Goal: Task Accomplishment & Management: Manage account settings

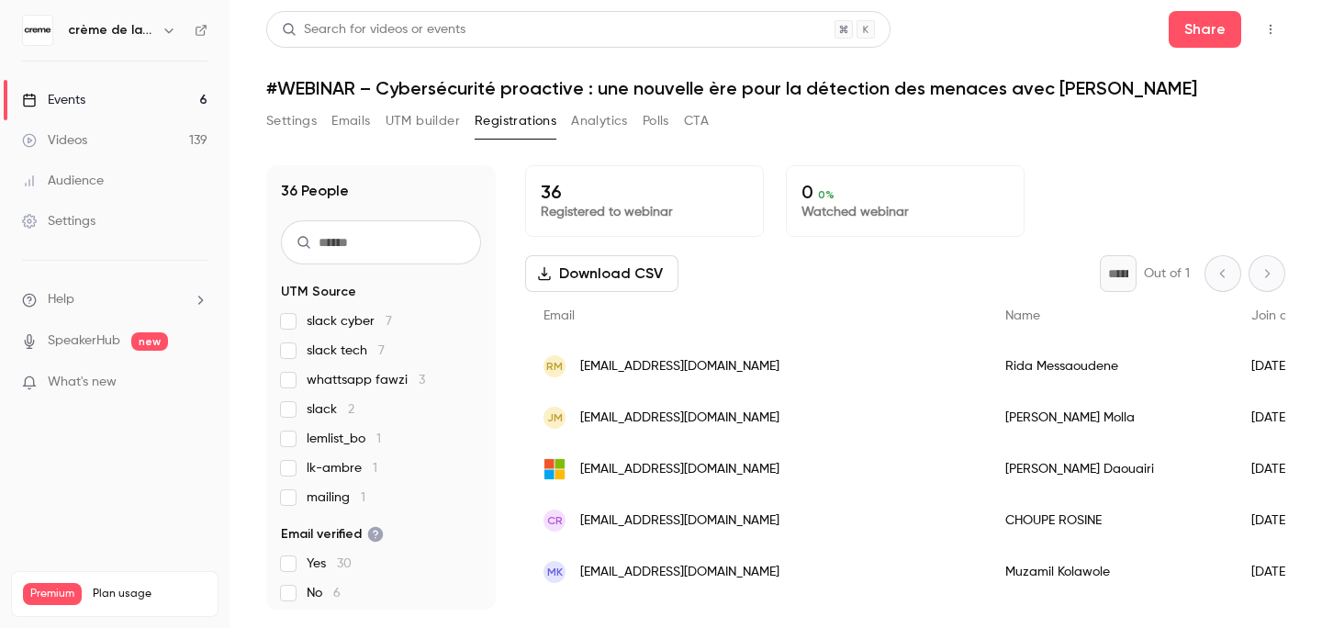
click at [73, 102] on div "Events" at bounding box center [53, 100] width 63 height 18
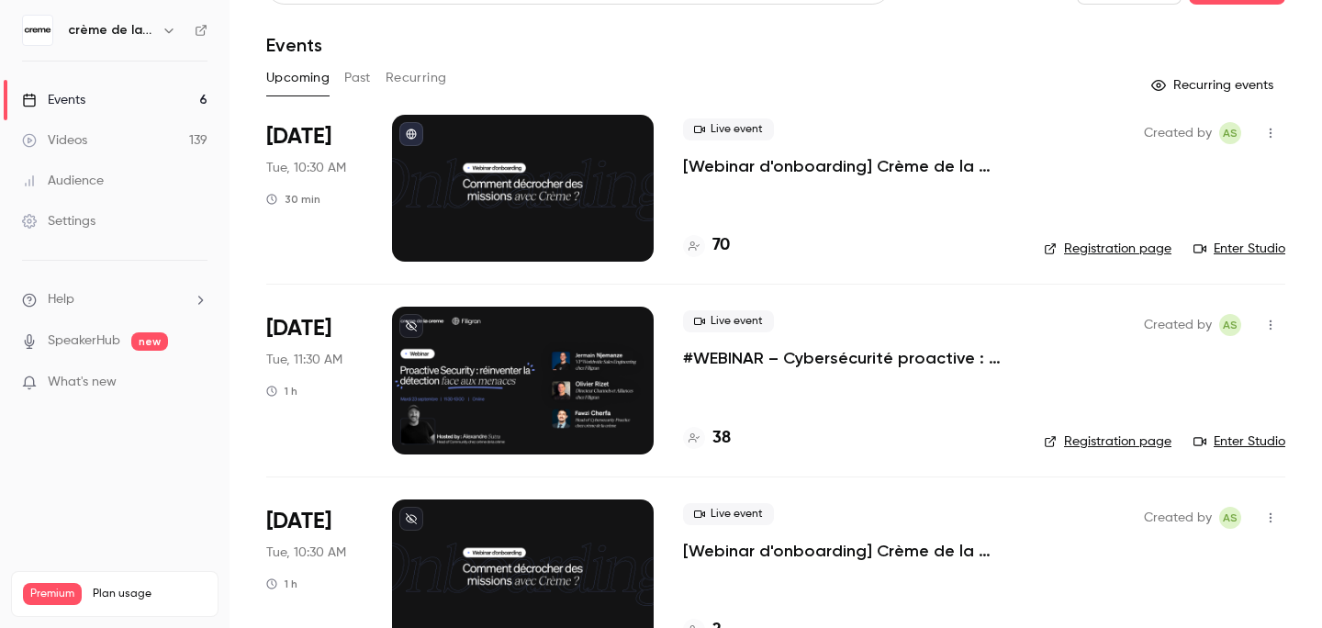
scroll to position [144, 0]
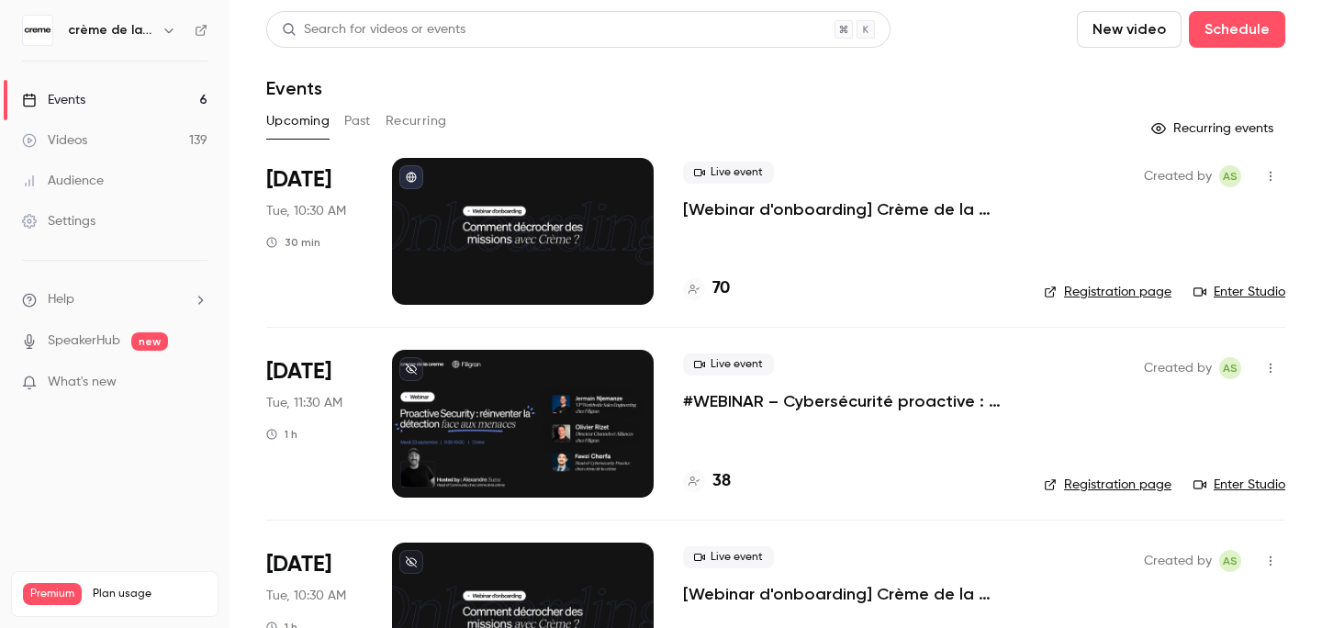
click at [777, 399] on p "#WEBINAR – Cybersécurité proactive : une nouvelle ère pour la détection des men…" at bounding box center [848, 401] width 331 height 22
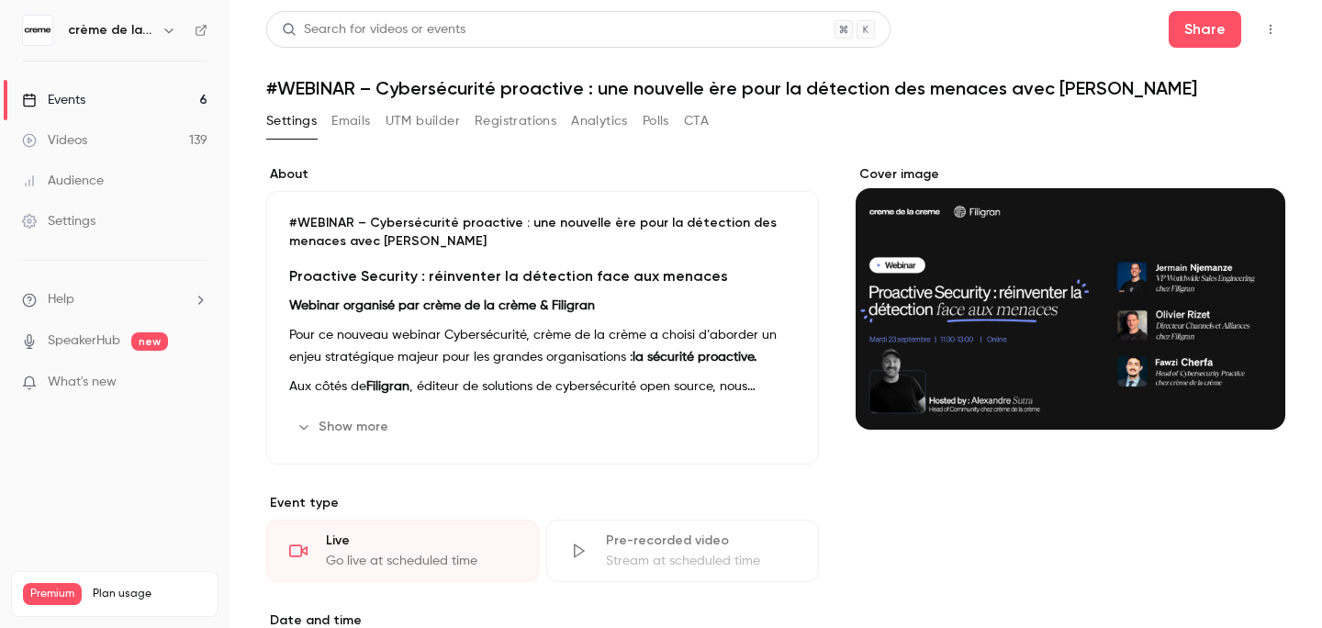
click at [343, 423] on button "Show more" at bounding box center [344, 426] width 110 height 29
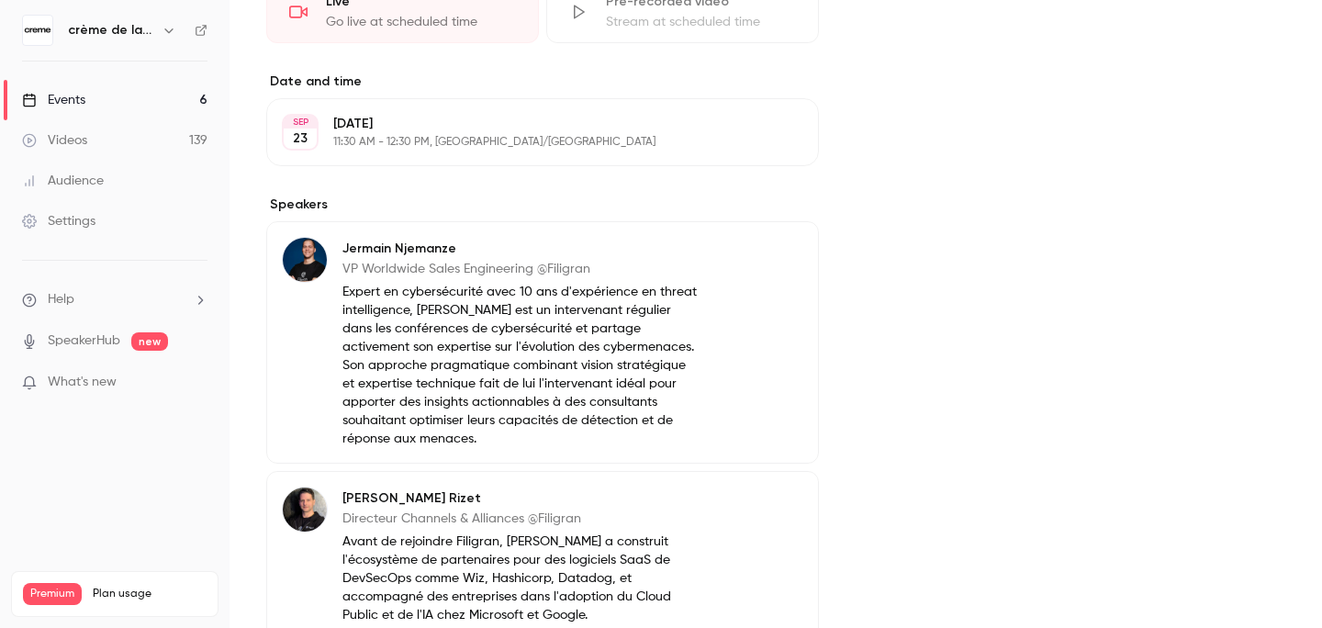
scroll to position [976, 0]
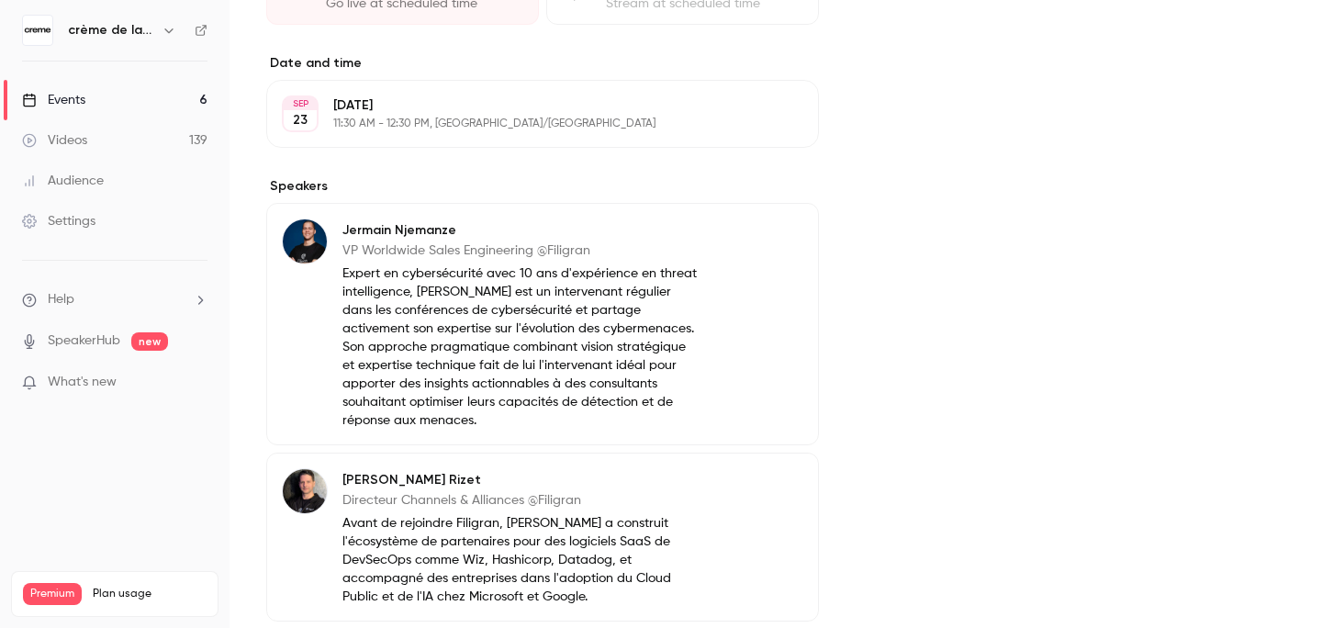
click at [751, 116] on icon "button" at bounding box center [752, 114] width 15 height 15
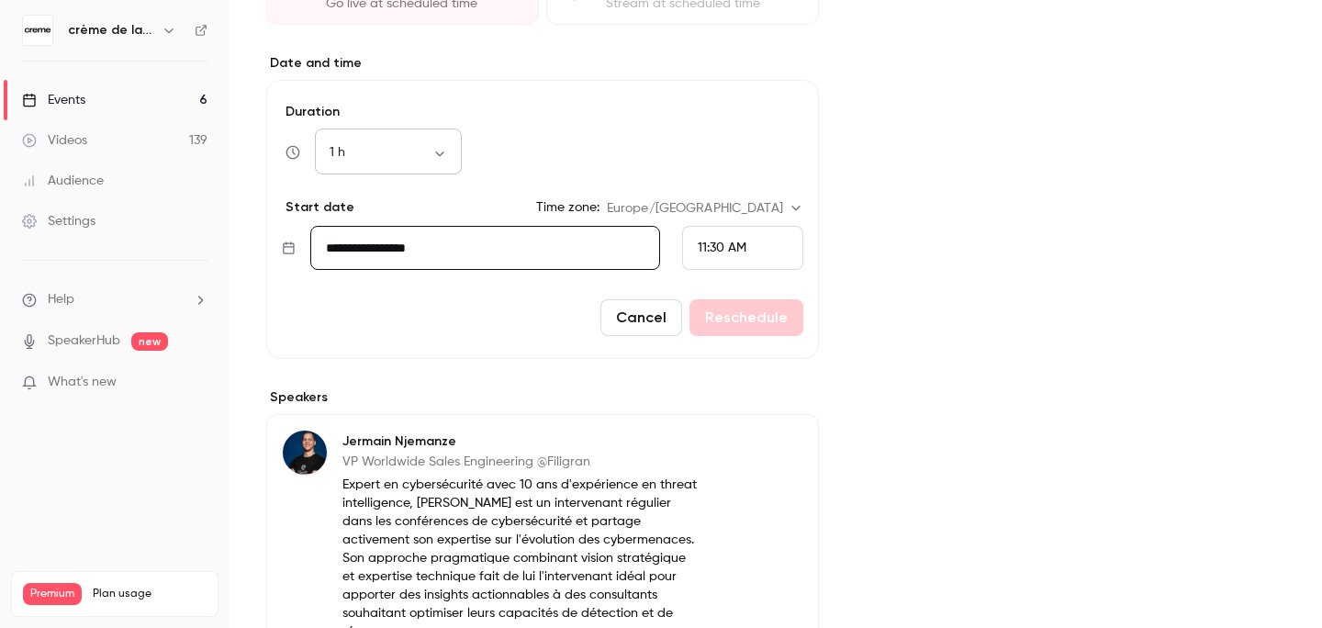
click at [420, 140] on div "1 h ** ​" at bounding box center [388, 152] width 147 height 44
click at [445, 147] on body "crème de la crème Events 6 Videos 139 Audience Settings Help SpeakerHub new Wha…" at bounding box center [661, 314] width 1322 height 628
click at [355, 290] on li "45 min" at bounding box center [388, 298] width 147 height 48
type input "**"
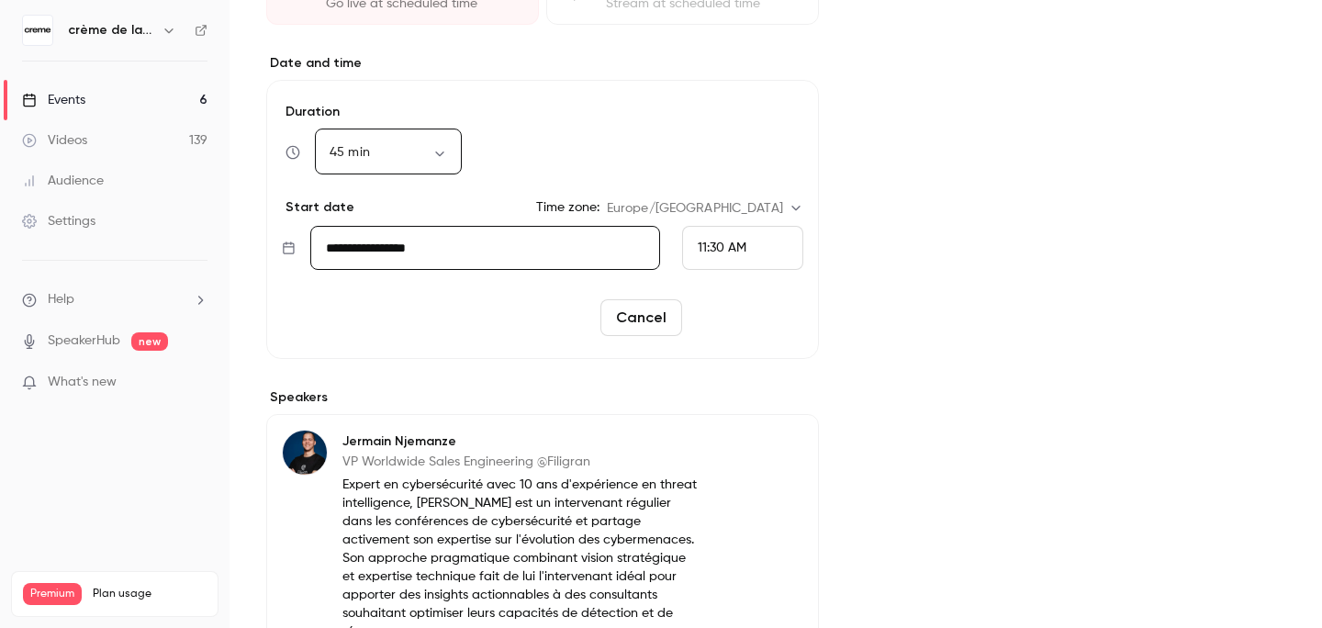
click at [760, 320] on button "Reschedule" at bounding box center [747, 317] width 114 height 37
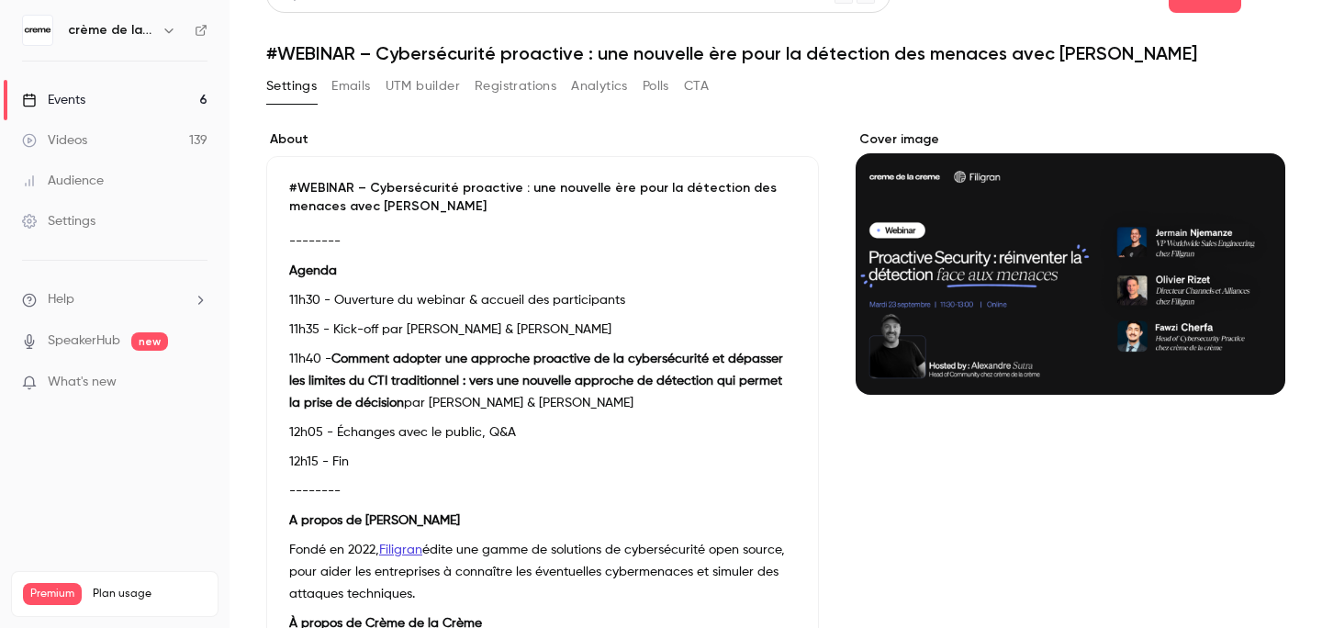
scroll to position [0, 0]
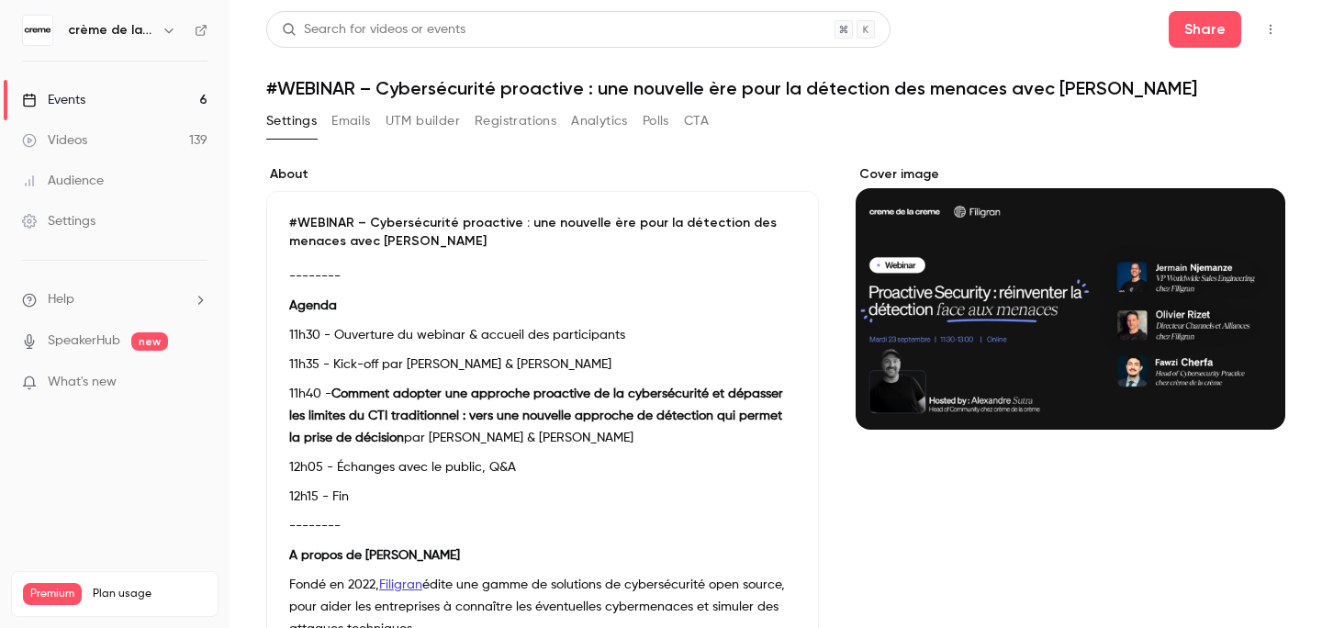
click at [87, 106] on link "Events 6" at bounding box center [115, 100] width 230 height 40
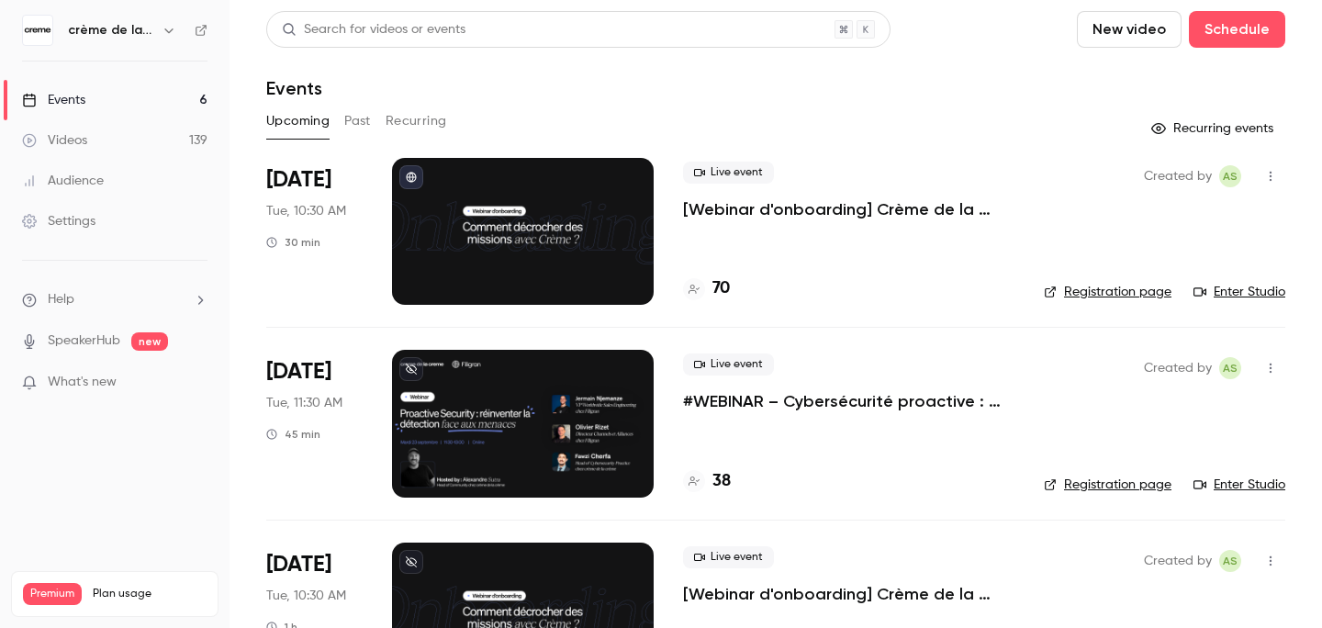
click at [1233, 482] on link "Enter Studio" at bounding box center [1240, 485] width 92 height 18
click at [788, 406] on p "#WEBINAR – Cybersécurité proactive : une nouvelle ère pour la détection des men…" at bounding box center [848, 401] width 331 height 22
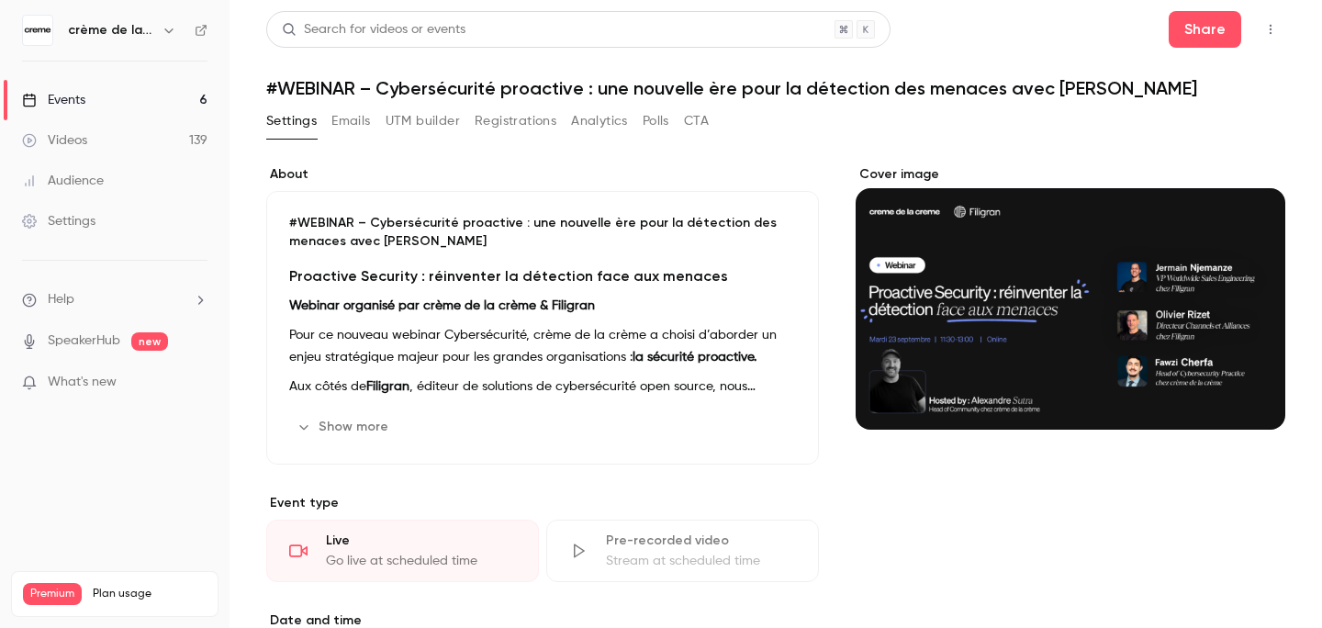
click at [374, 426] on button "Show more" at bounding box center [344, 426] width 110 height 29
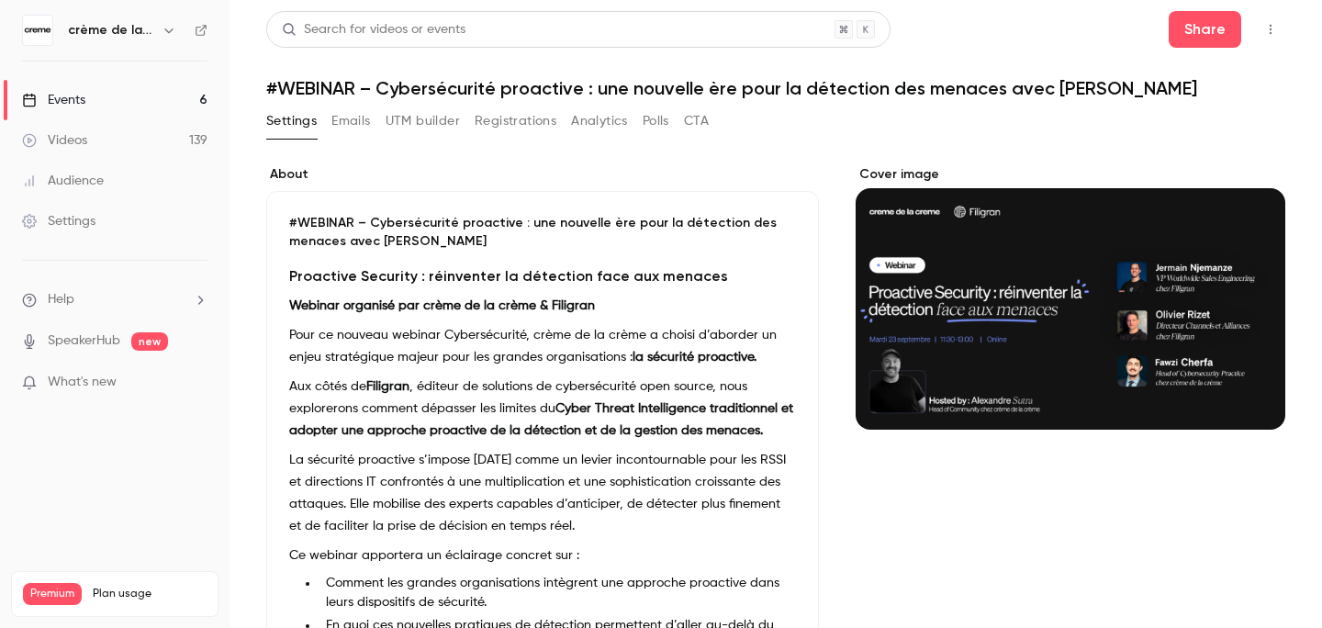
click at [500, 118] on button "Registrations" at bounding box center [516, 121] width 82 height 29
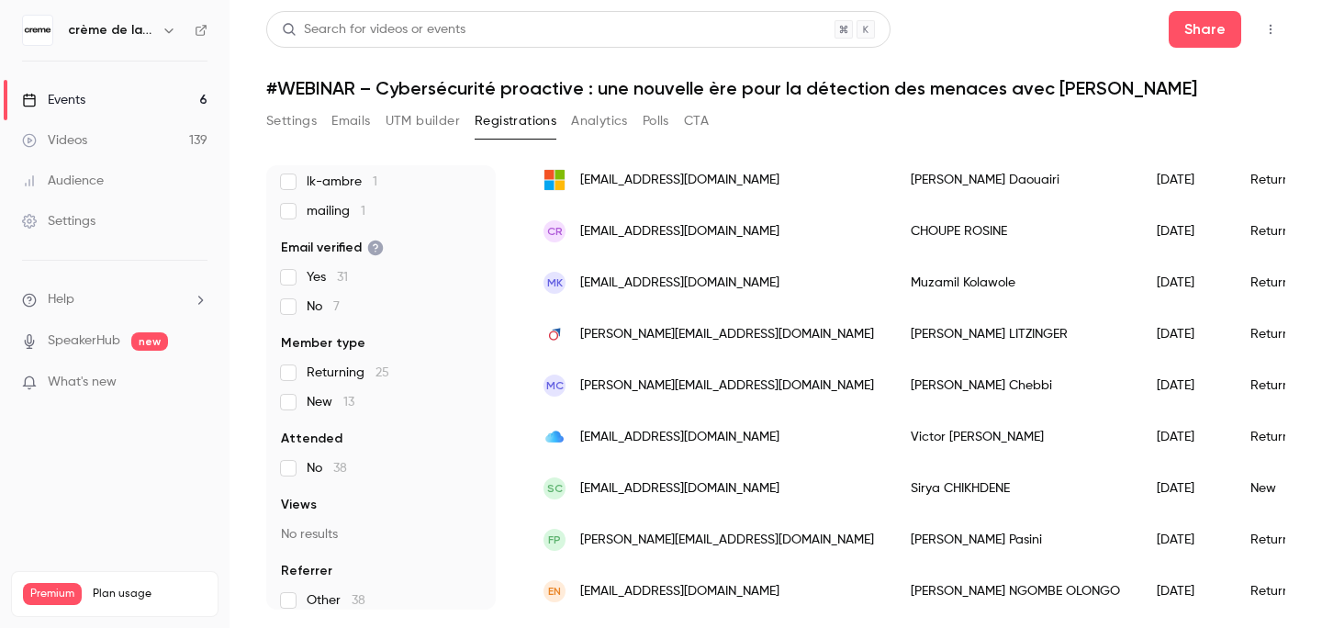
scroll to position [471, 0]
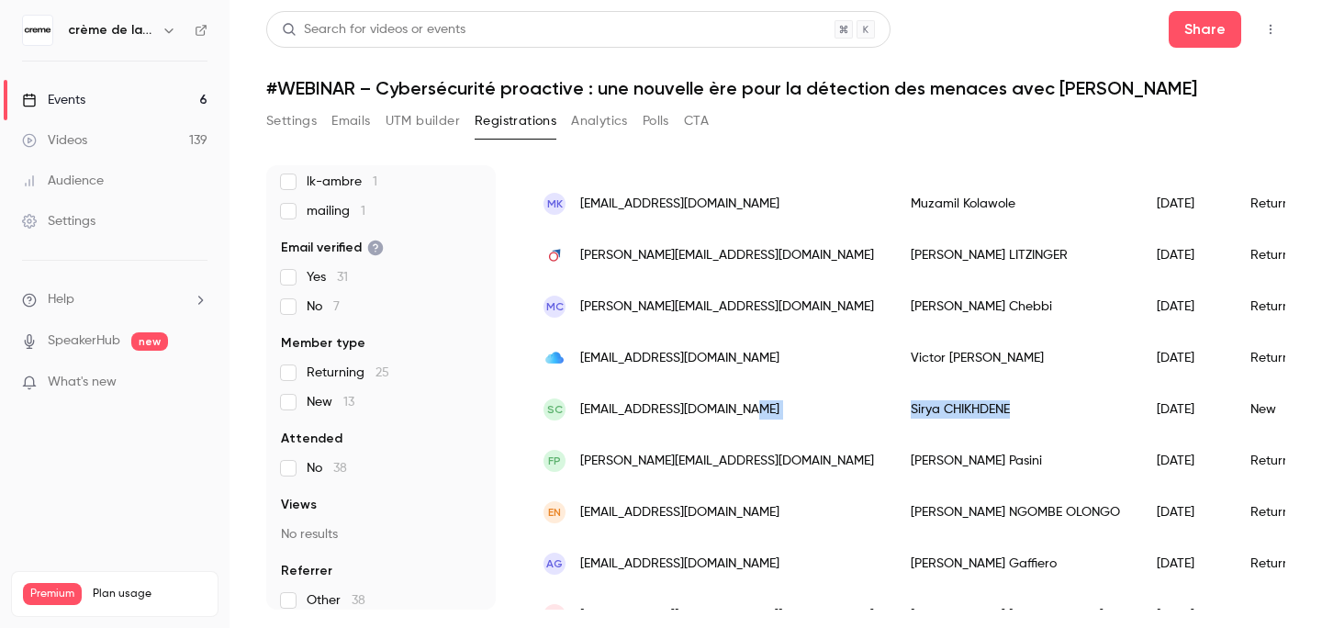
drag, startPoint x: 777, startPoint y: 410, endPoint x: 944, endPoint y: 413, distance: 167.2
copy div "[PERSON_NAME]"
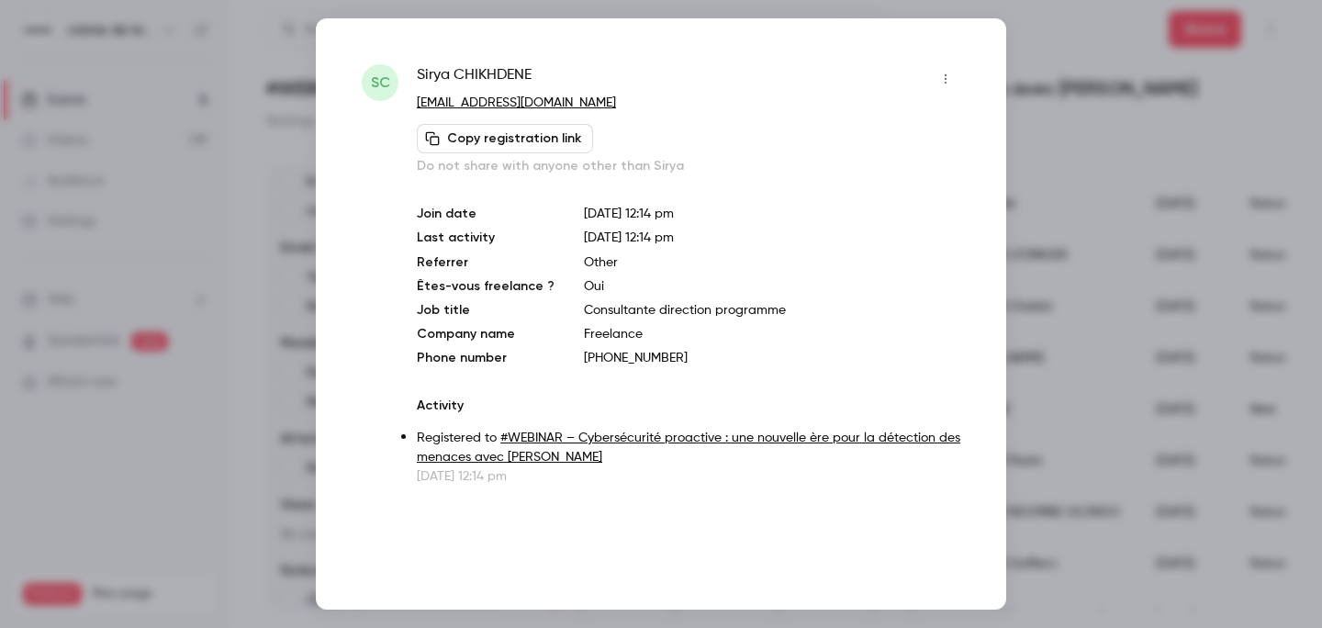
click at [484, 76] on span "[PERSON_NAME]" at bounding box center [474, 78] width 115 height 29
click at [484, 74] on span "[PERSON_NAME]" at bounding box center [474, 78] width 115 height 29
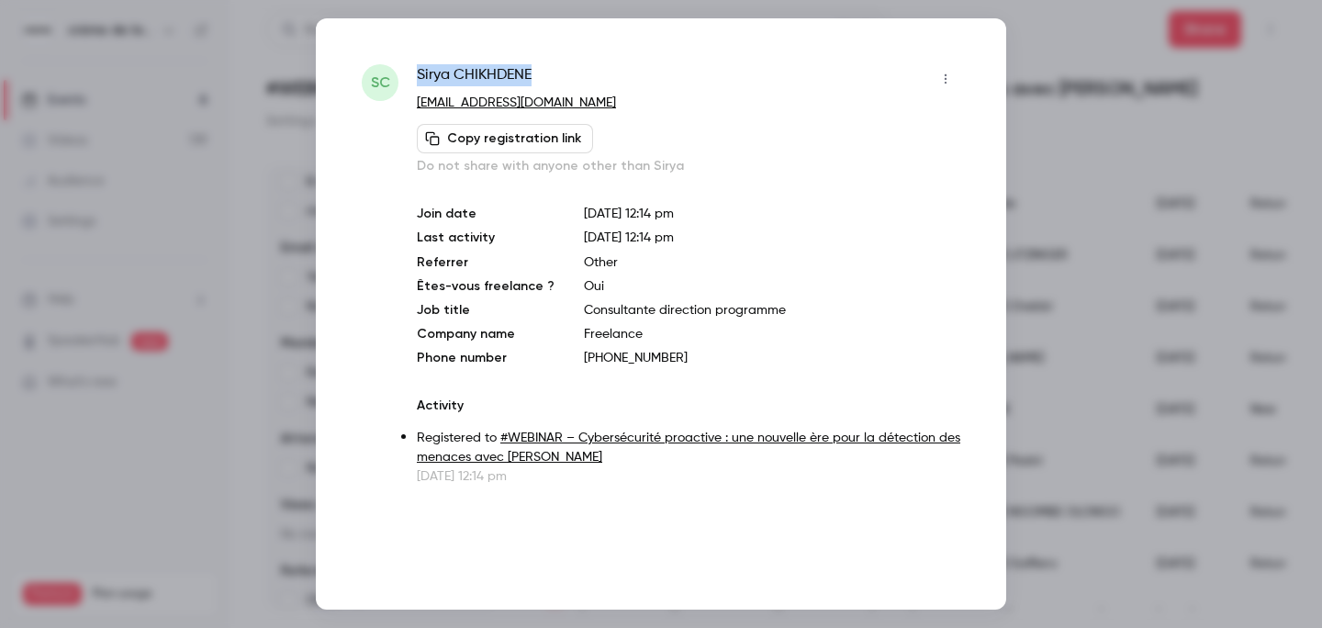
copy div "[PERSON_NAME]"
click at [1194, 179] on div at bounding box center [661, 314] width 1322 height 628
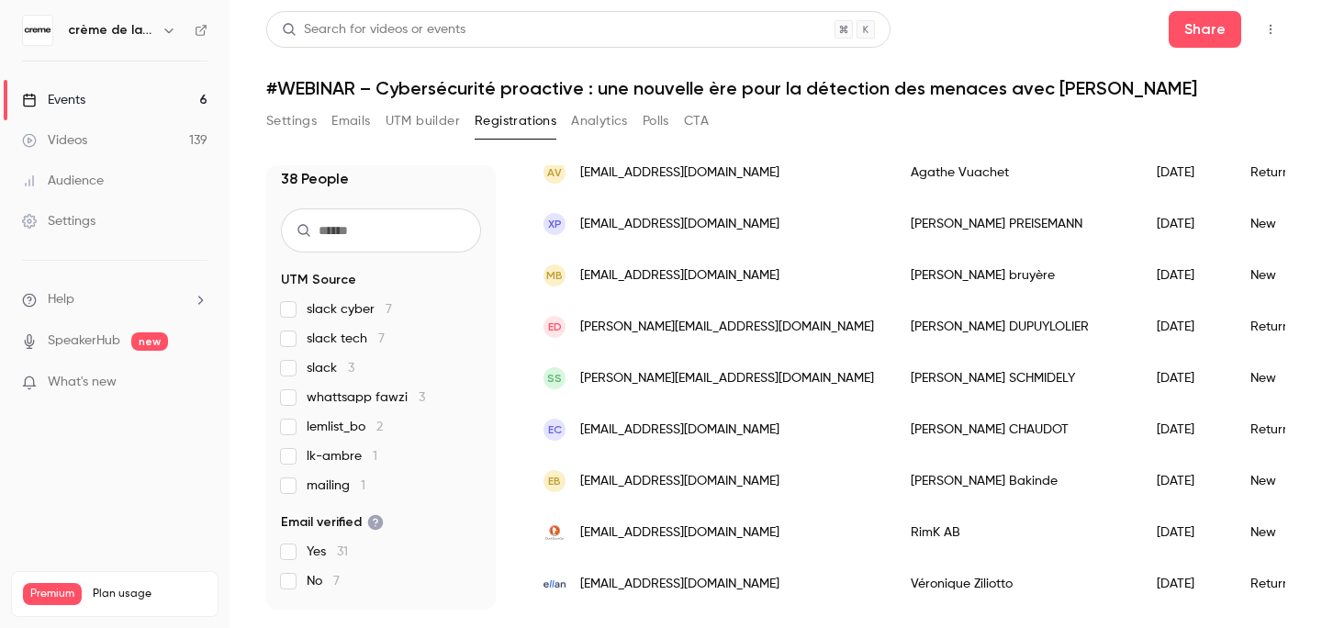
scroll to position [0, 0]
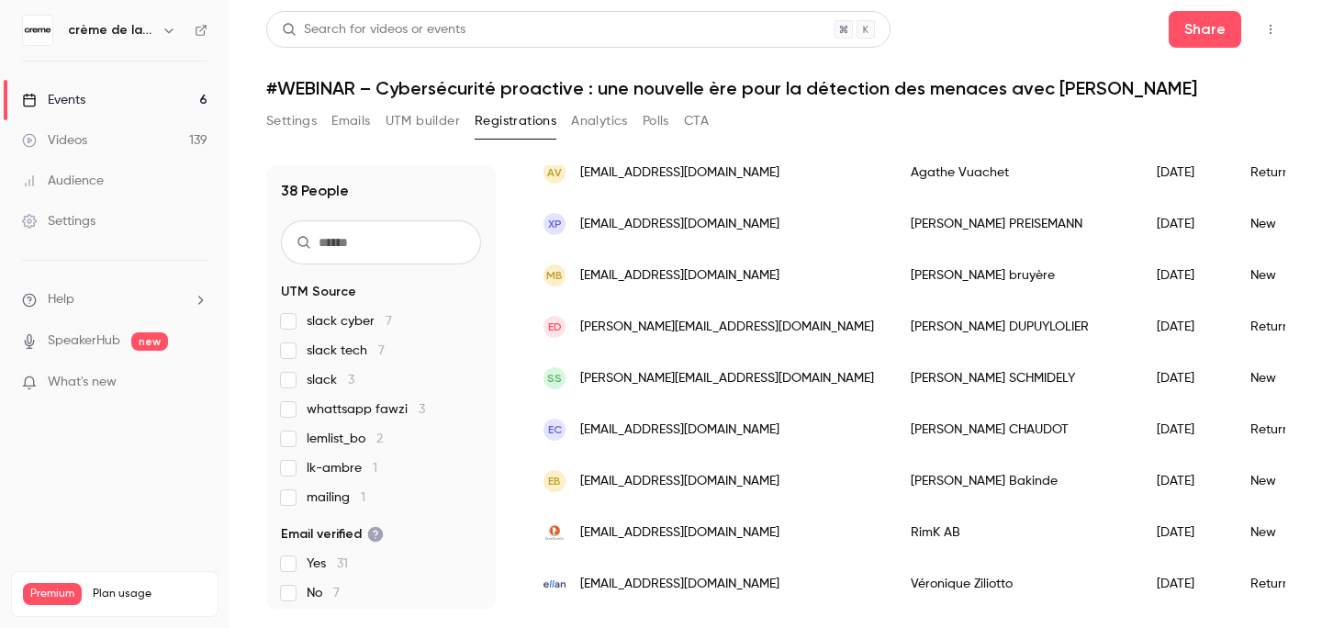
click at [1018, 19] on div "Search for videos or events Share" at bounding box center [775, 29] width 1019 height 37
click at [305, 121] on button "Settings" at bounding box center [291, 121] width 51 height 29
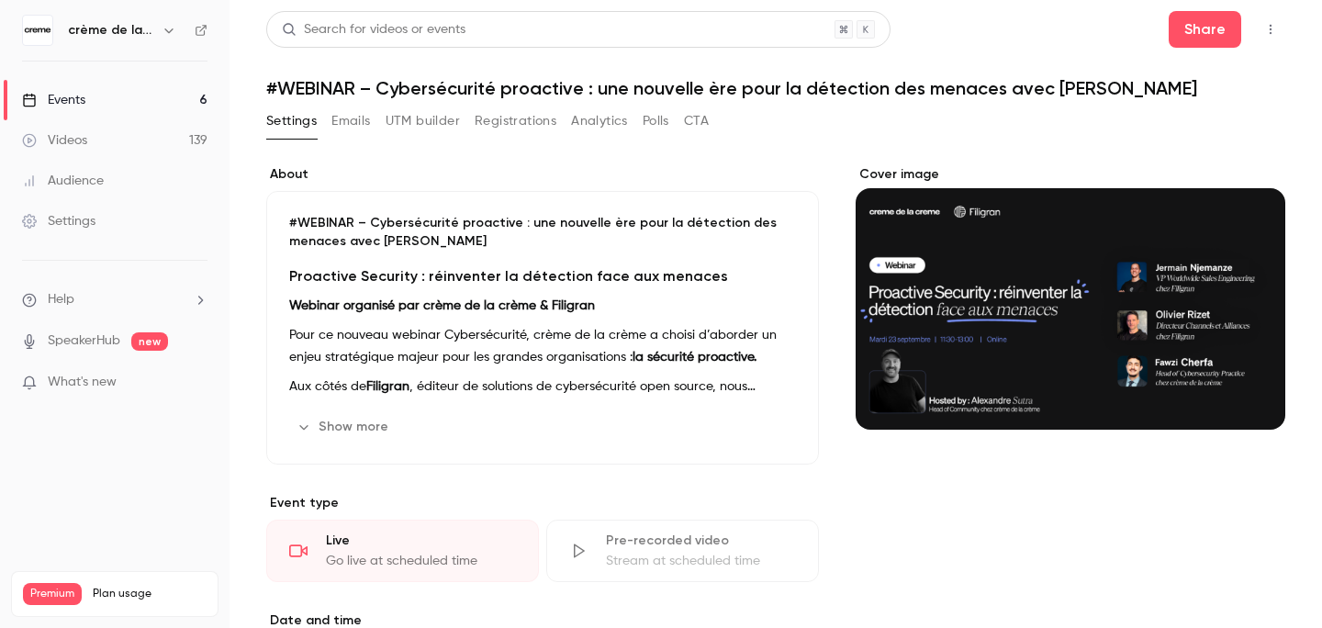
click at [664, 125] on button "Polls" at bounding box center [656, 121] width 27 height 29
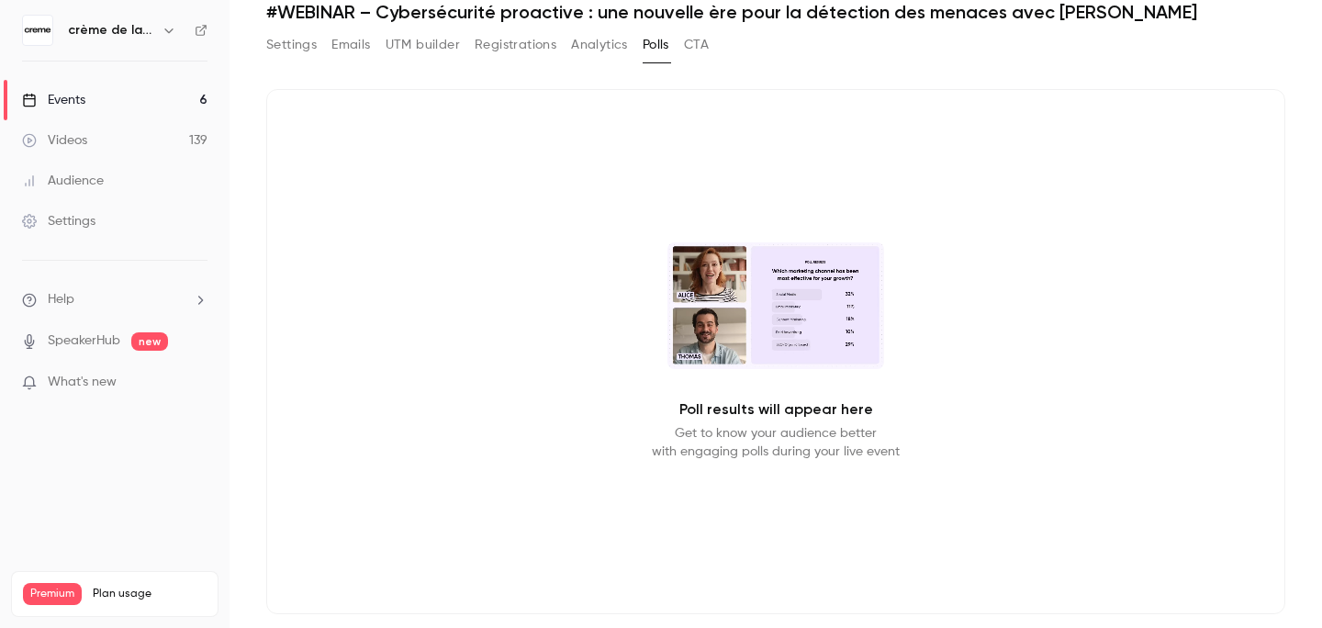
scroll to position [103, 0]
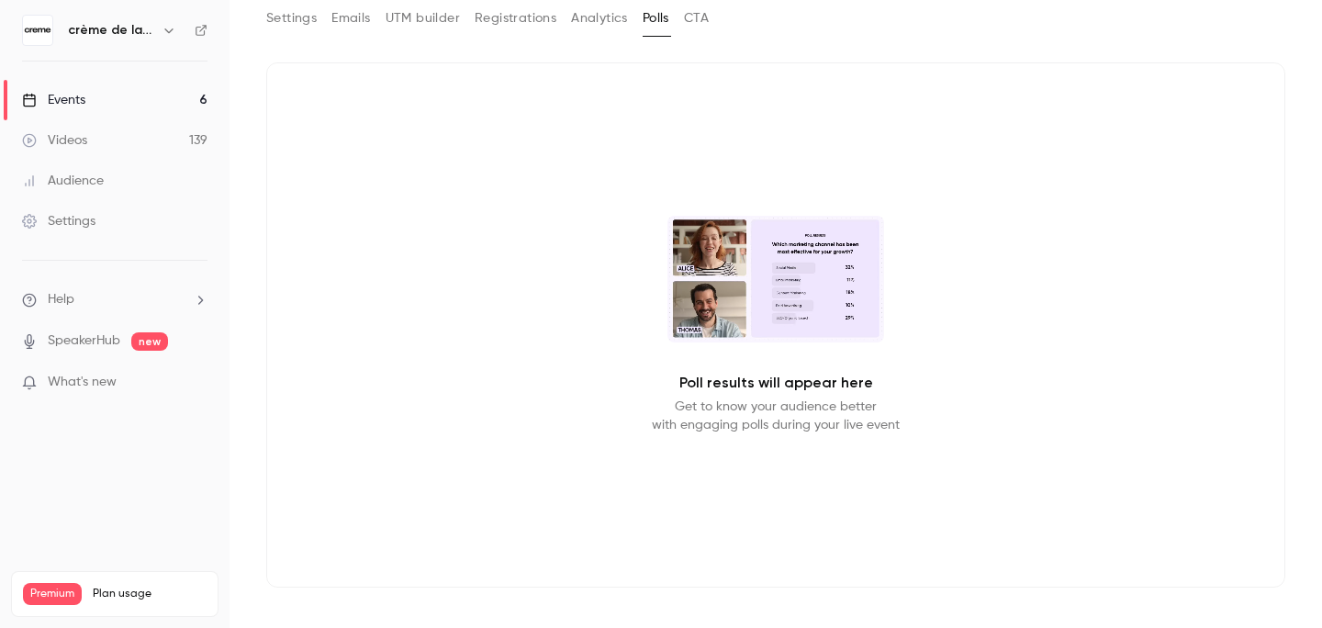
click at [719, 378] on p "Poll results will appear here" at bounding box center [777, 383] width 194 height 22
click at [783, 288] on video at bounding box center [776, 279] width 217 height 127
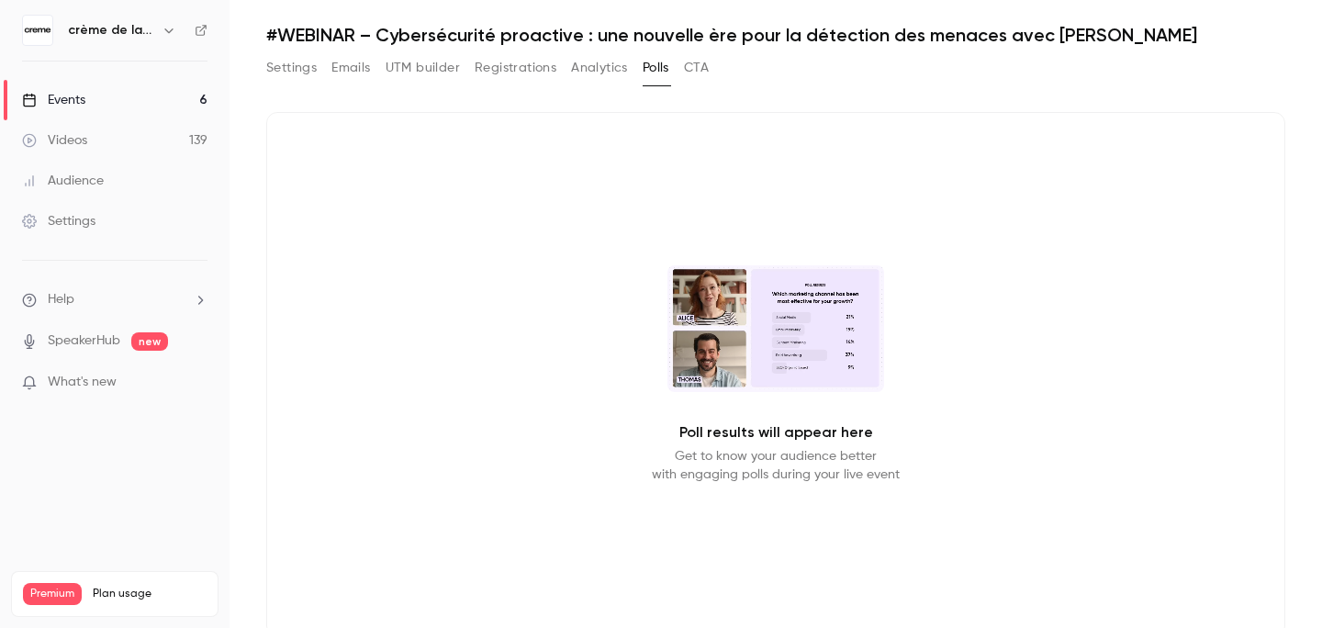
scroll to position [0, 0]
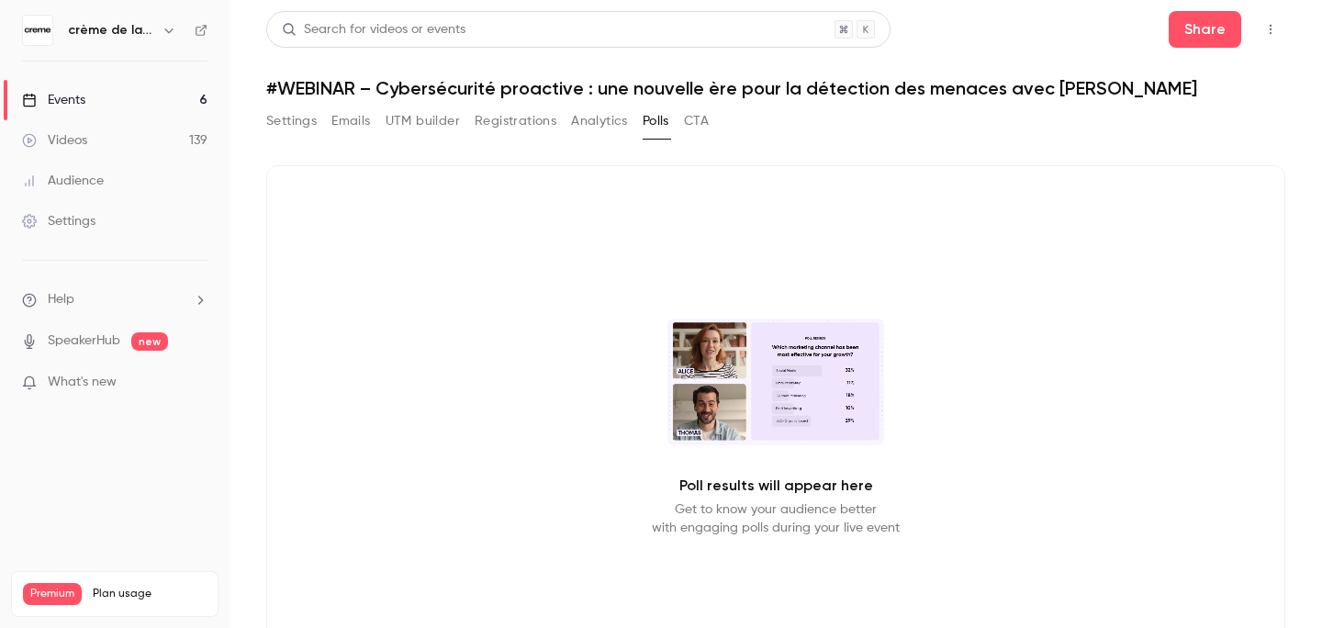
click at [696, 128] on button "CTA" at bounding box center [696, 121] width 25 height 29
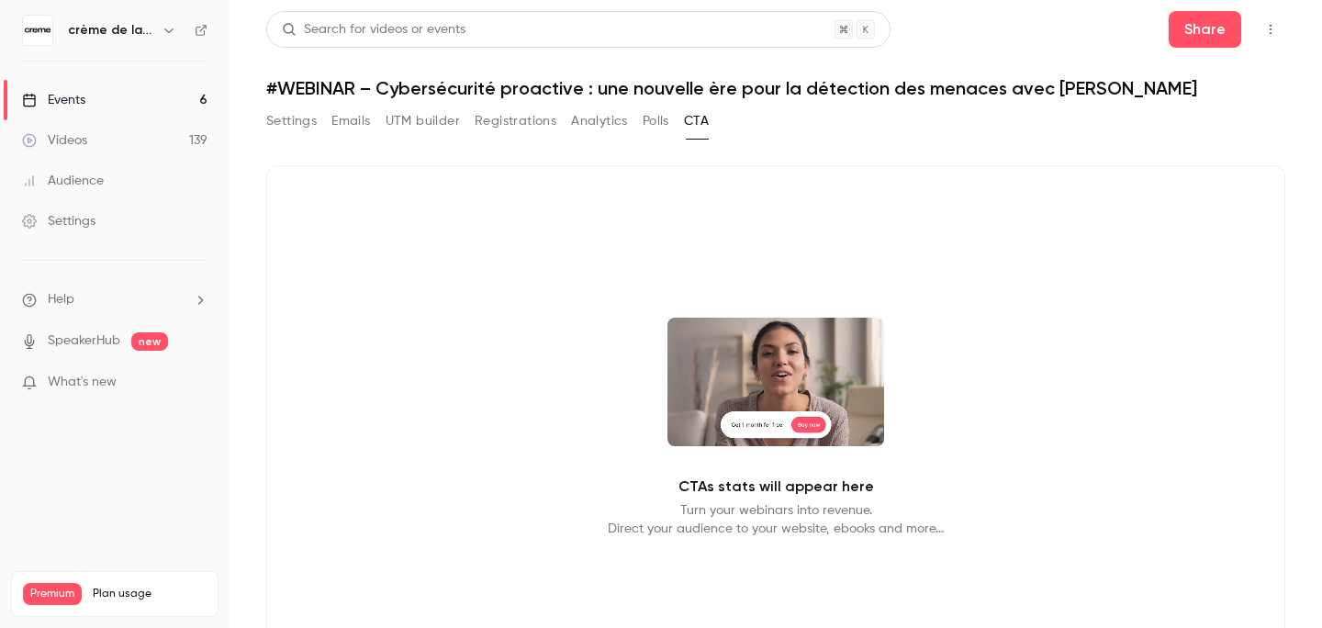
click at [594, 126] on button "Analytics" at bounding box center [599, 121] width 57 height 29
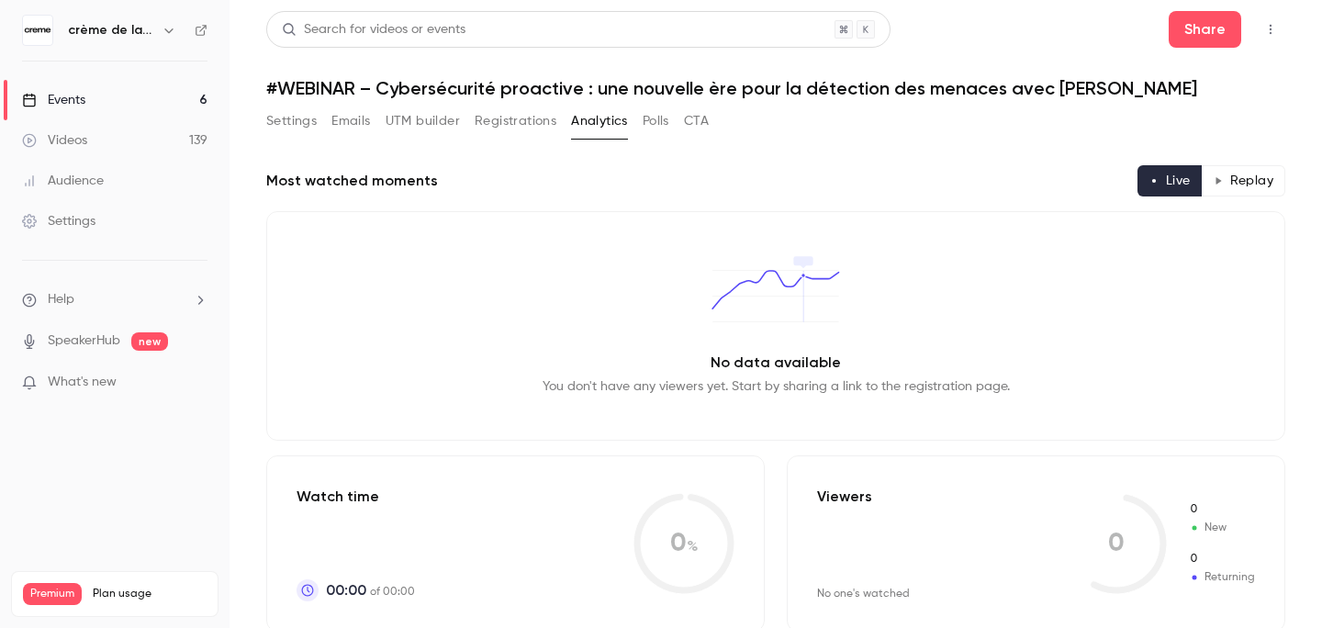
click at [523, 123] on button "Registrations" at bounding box center [516, 121] width 82 height 29
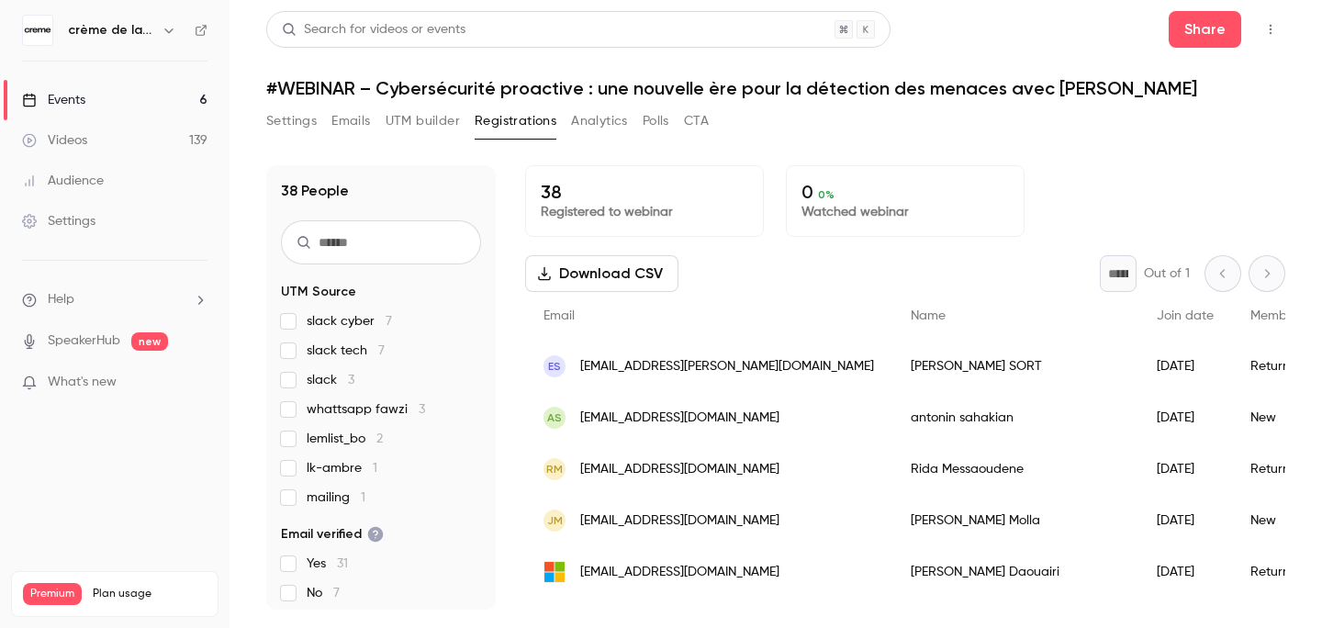
click at [429, 122] on button "UTM builder" at bounding box center [423, 121] width 74 height 29
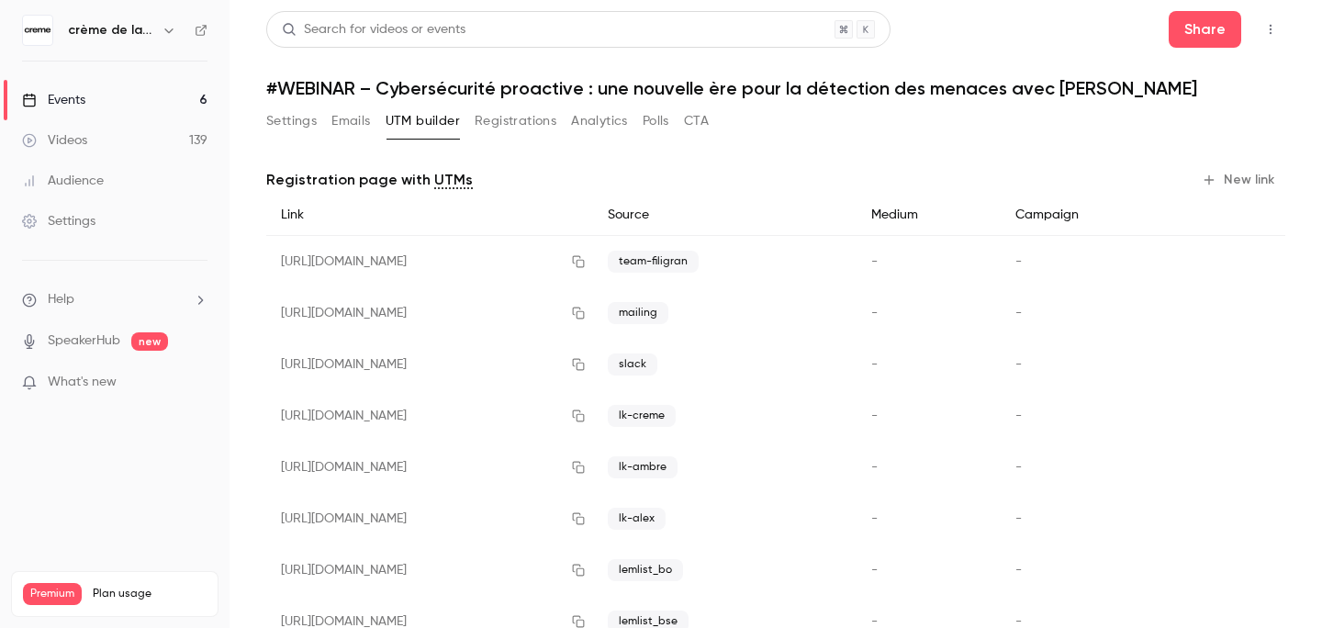
click at [347, 118] on button "Emails" at bounding box center [350, 121] width 39 height 29
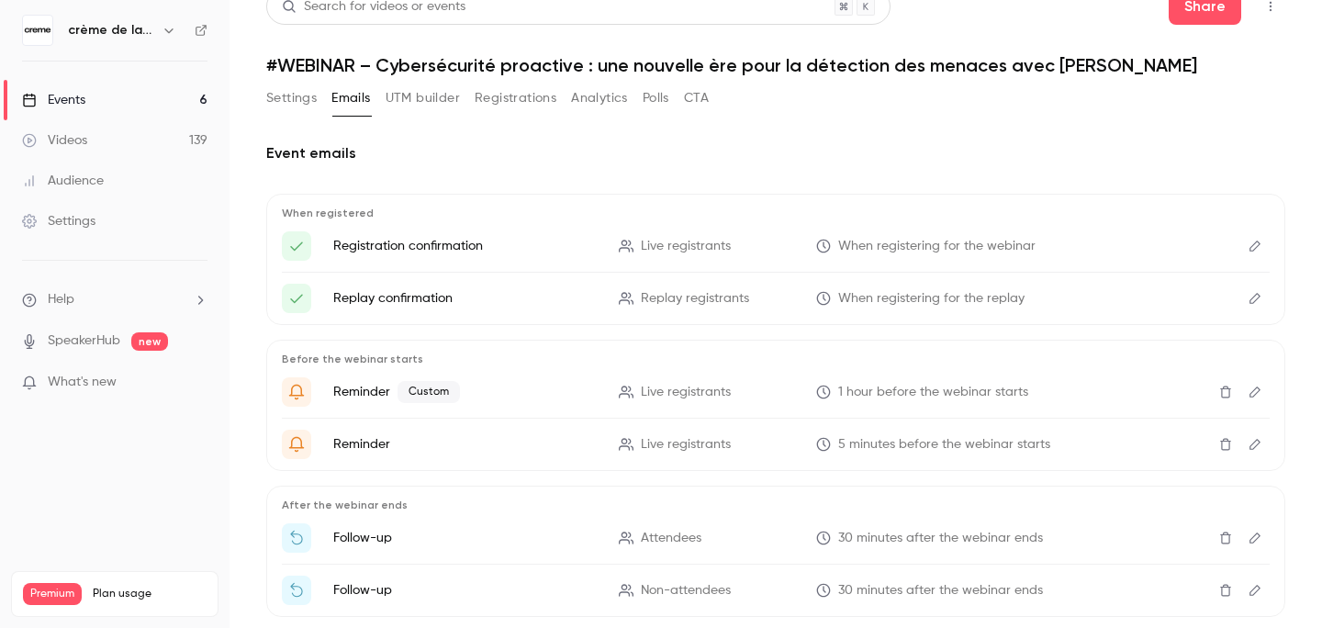
scroll to position [118, 0]
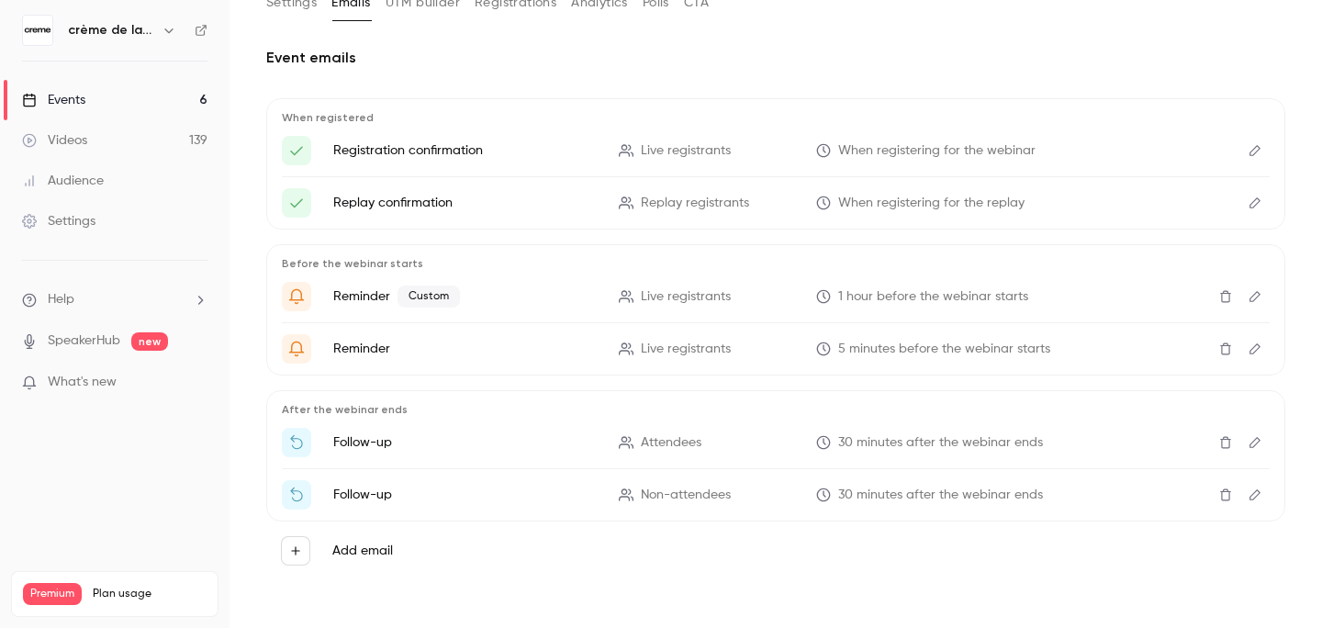
click at [288, 557] on button "Add email" at bounding box center [295, 550] width 29 height 29
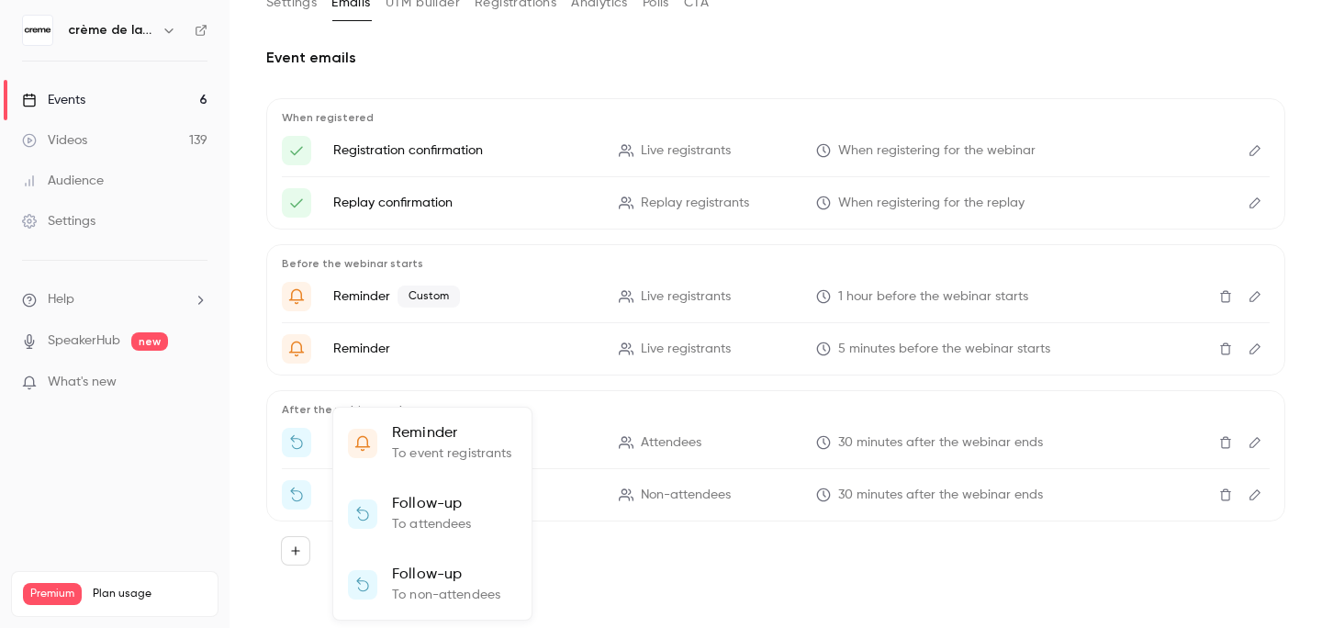
click at [714, 566] on div at bounding box center [661, 314] width 1322 height 628
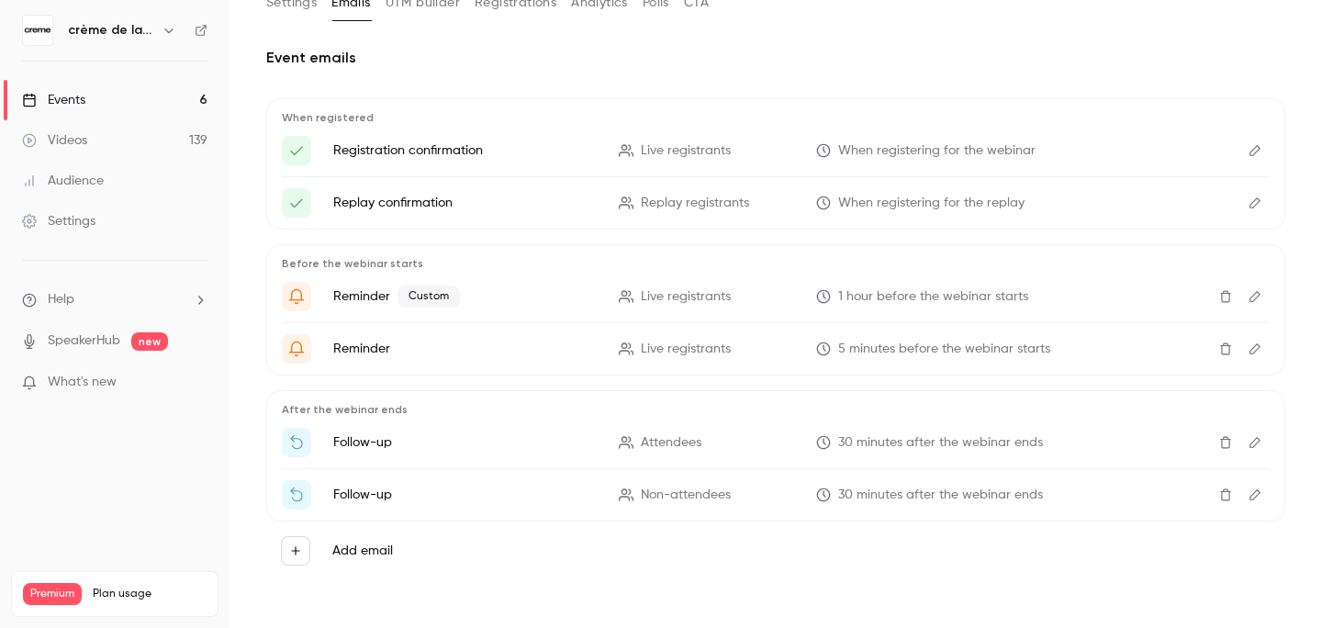
click at [1248, 444] on icon "Edit" at bounding box center [1255, 442] width 15 height 13
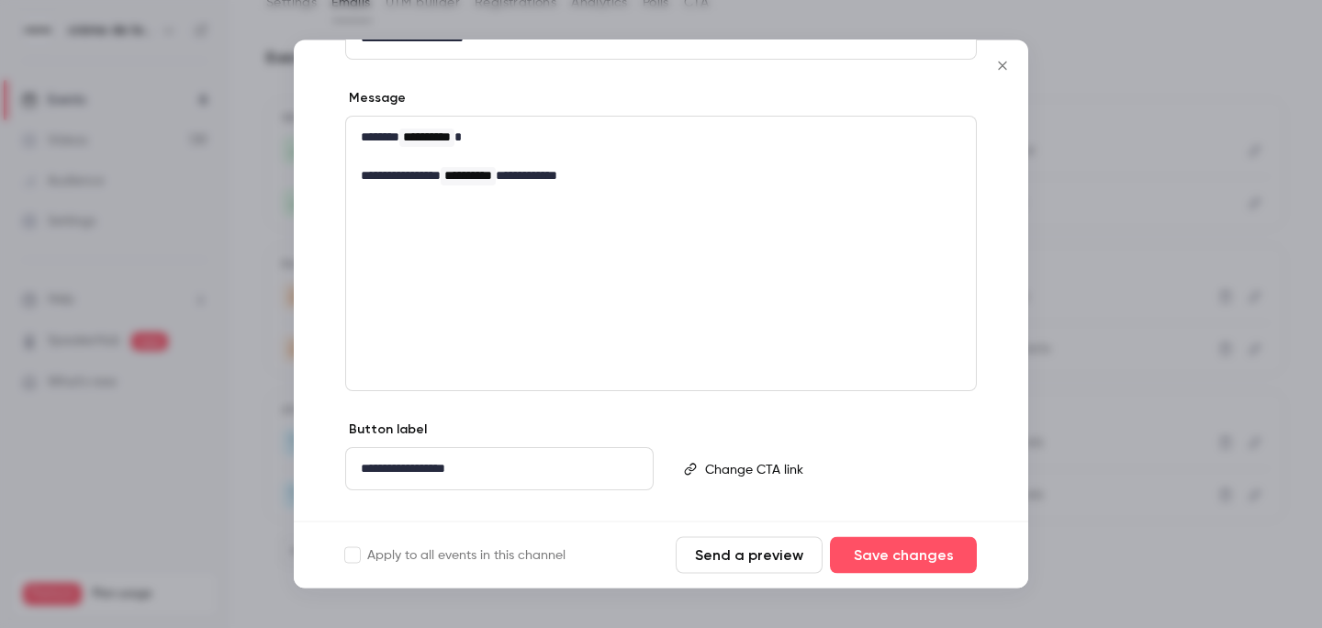
scroll to position [292, 0]
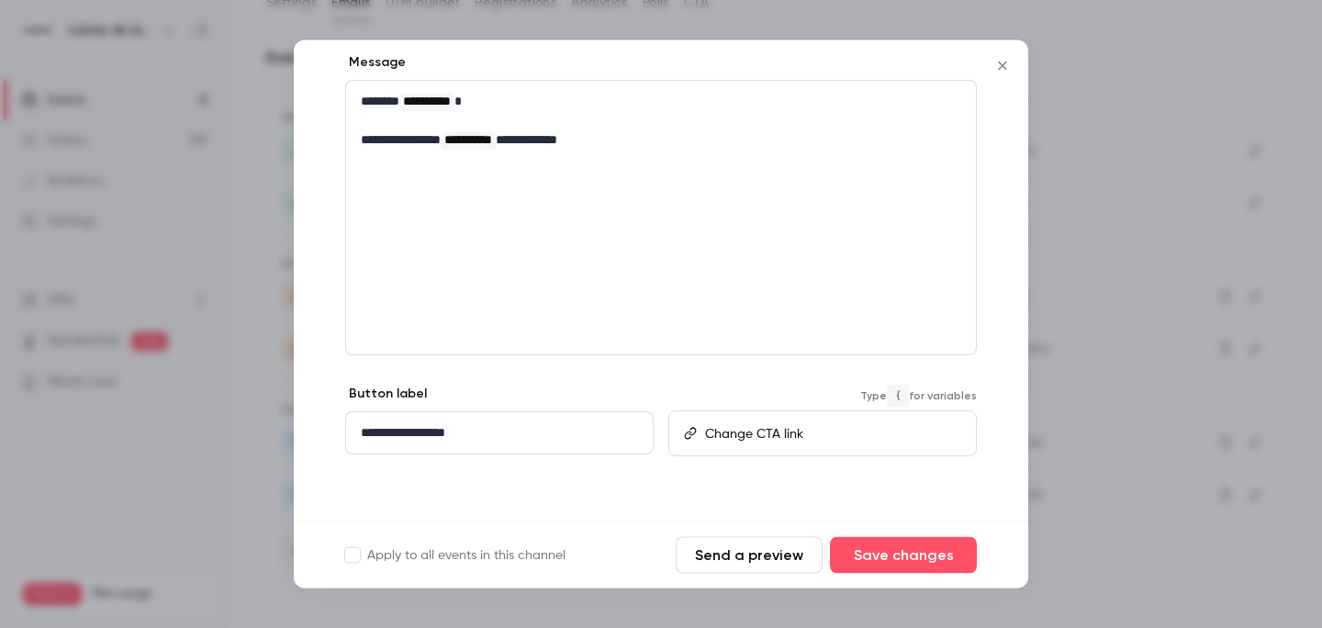
click at [814, 442] on p "editor" at bounding box center [832, 433] width 255 height 19
click at [1007, 71] on icon "Close" at bounding box center [1003, 66] width 22 height 15
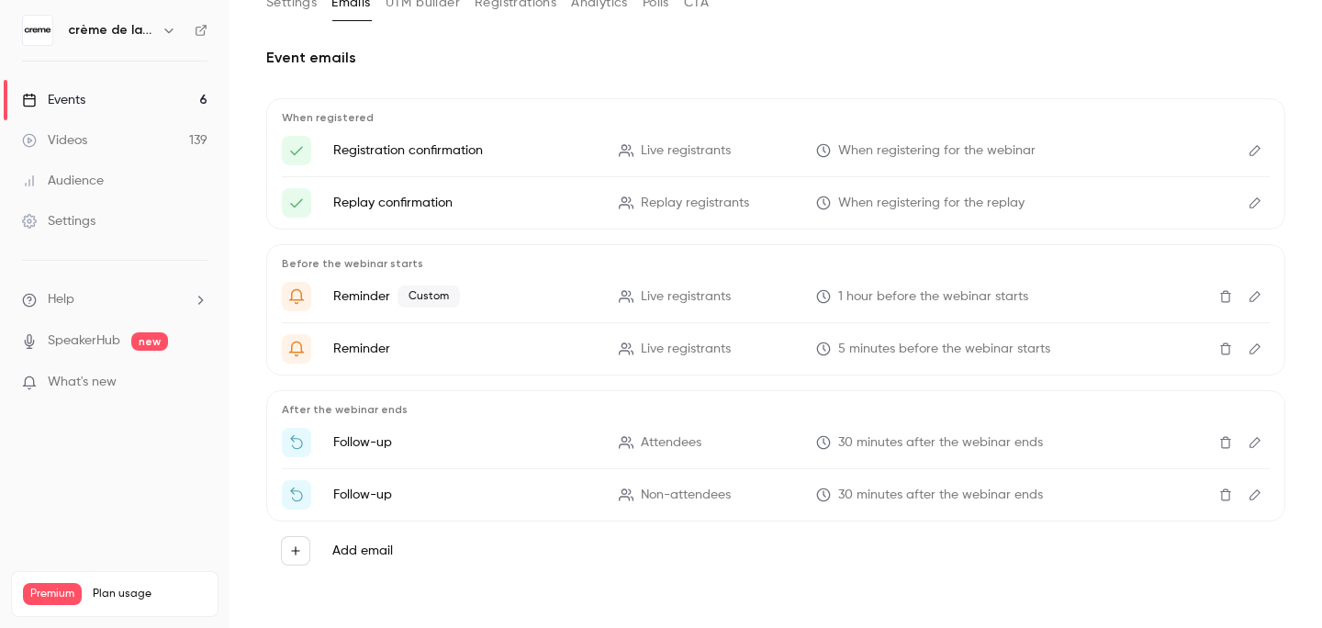
click at [1248, 440] on icon "Edit" at bounding box center [1255, 442] width 15 height 13
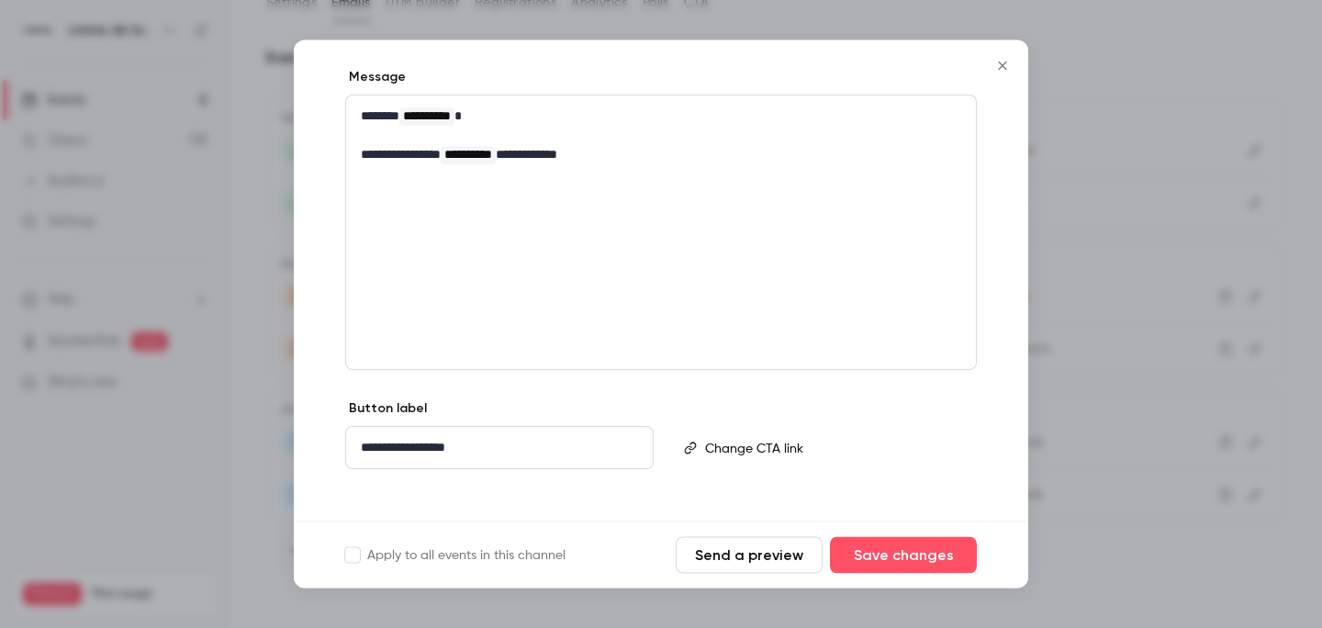
scroll to position [275, 0]
click at [428, 457] on p "**********" at bounding box center [496, 451] width 271 height 19
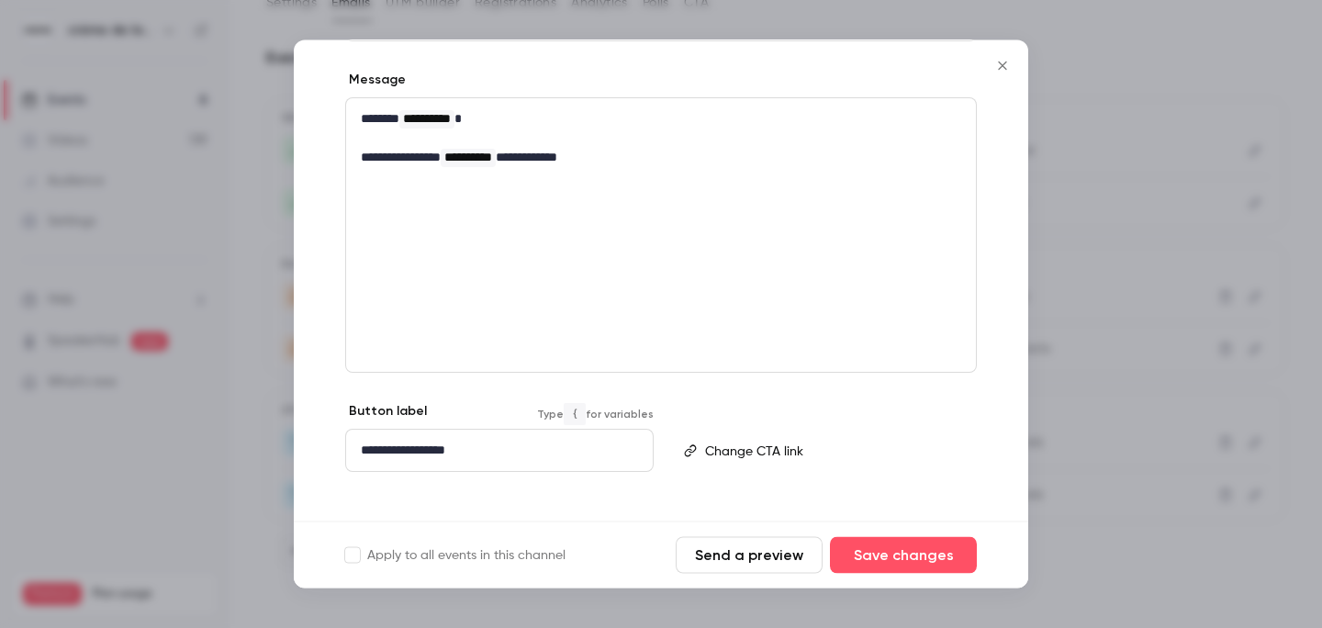
click at [1008, 64] on icon "Close" at bounding box center [1003, 66] width 22 height 15
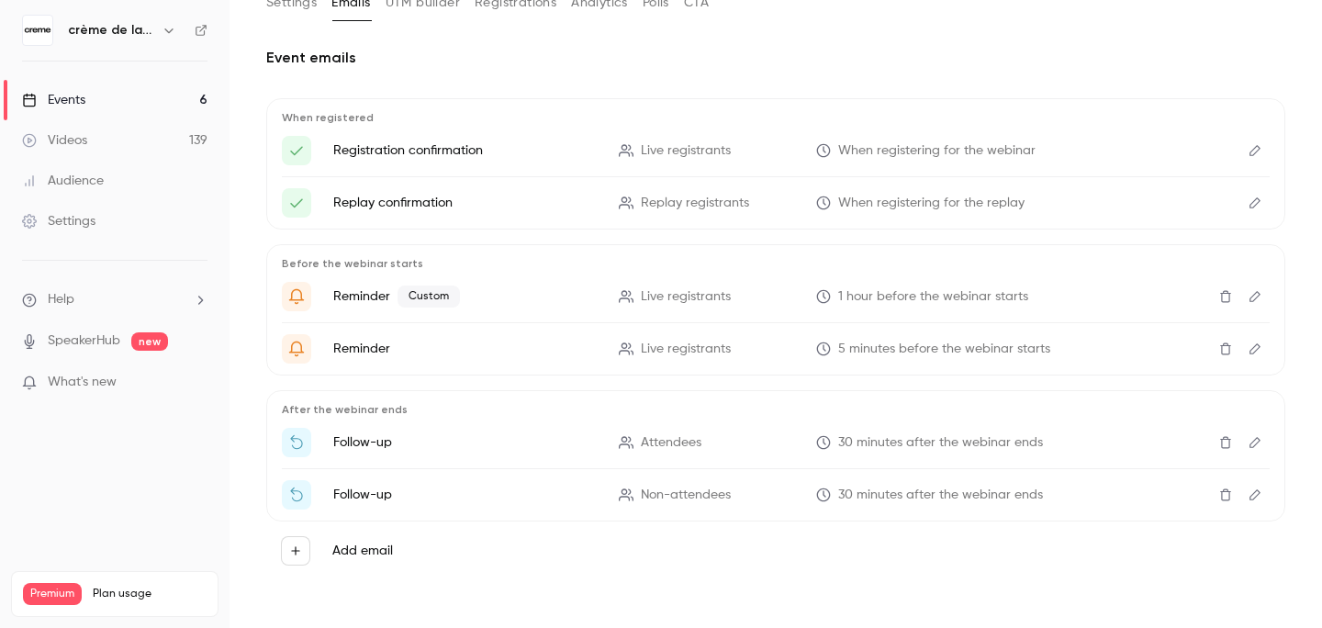
scroll to position [0, 0]
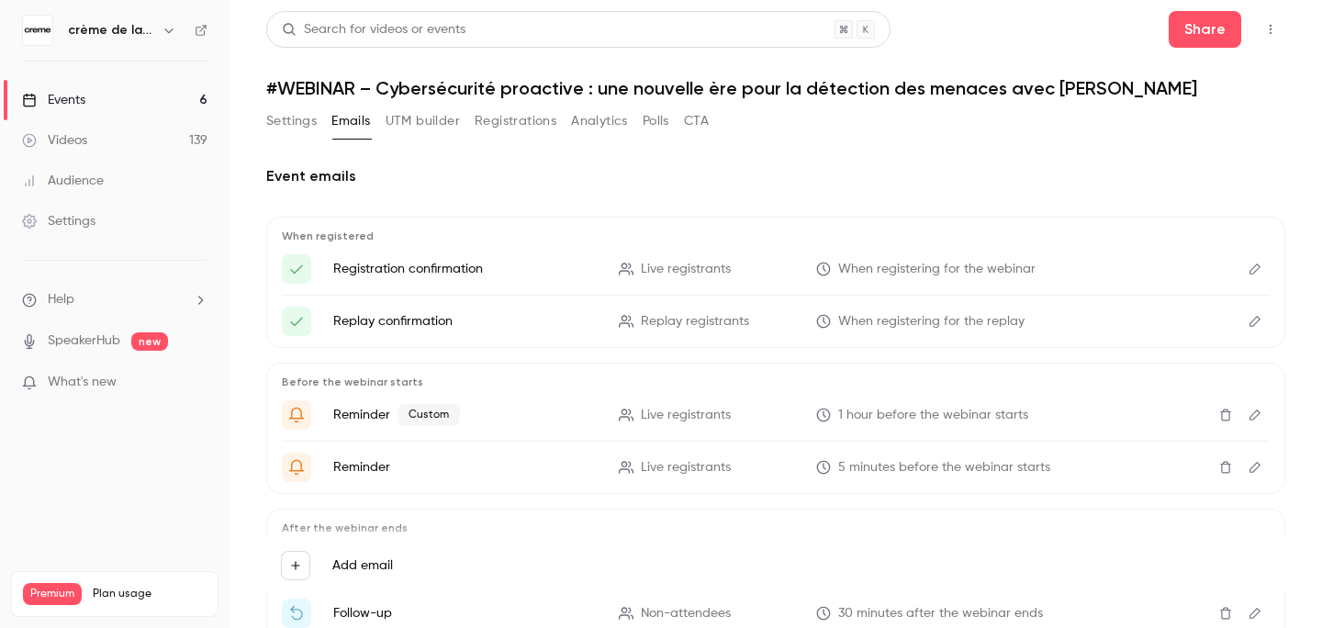
click at [298, 117] on button "Settings" at bounding box center [291, 121] width 51 height 29
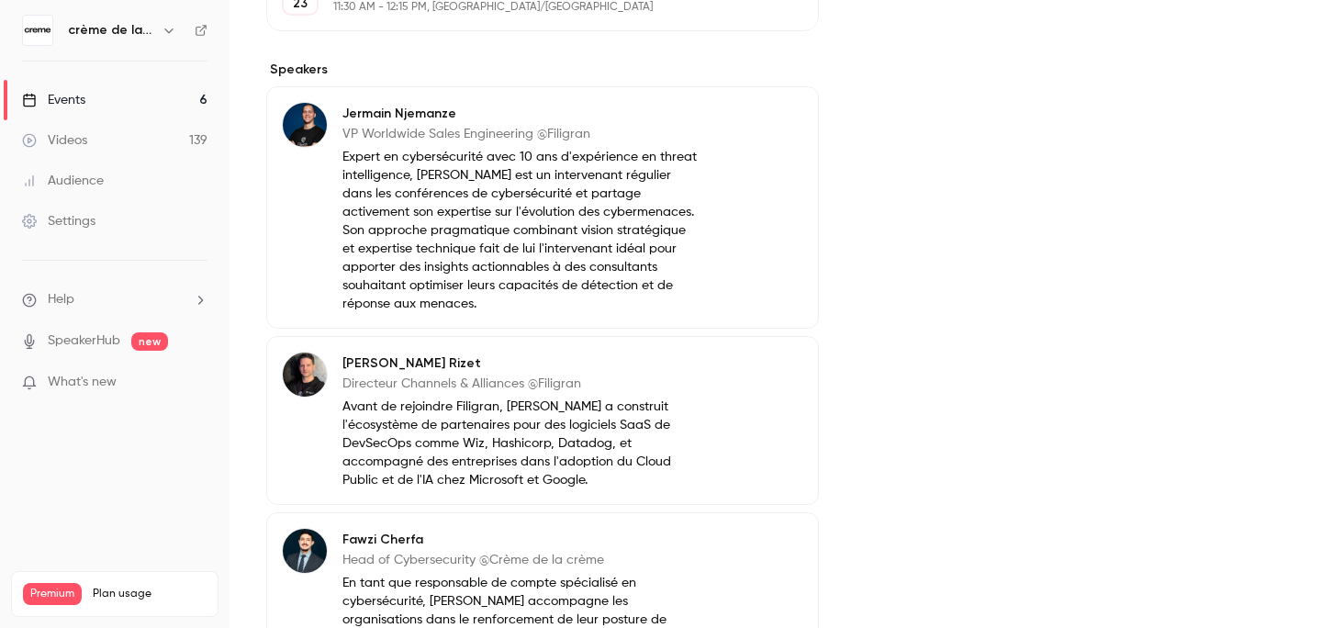
scroll to position [905, 0]
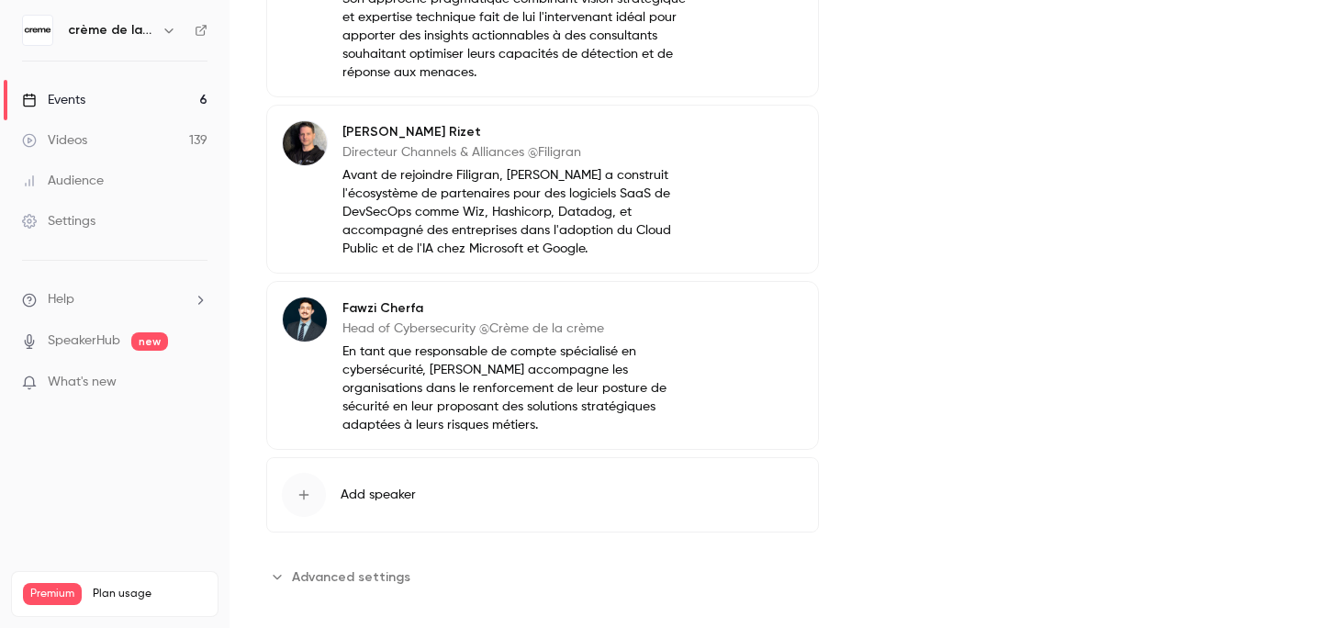
click at [333, 567] on span "Advanced settings" at bounding box center [351, 576] width 118 height 19
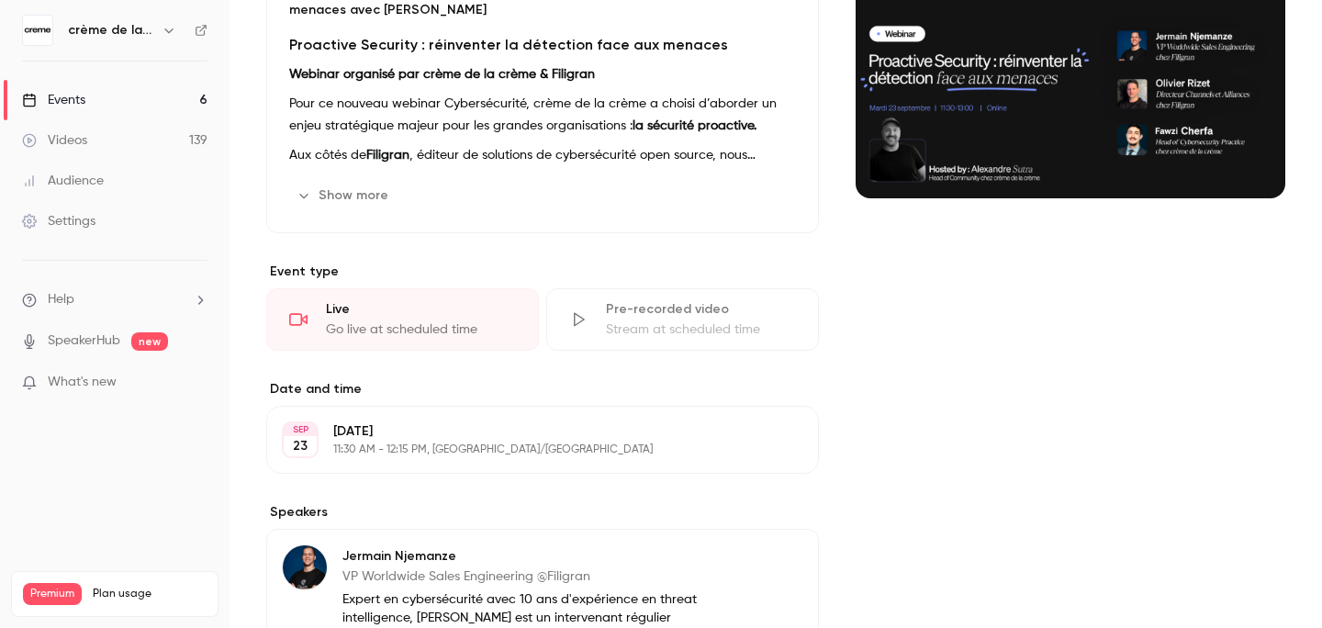
scroll to position [0, 0]
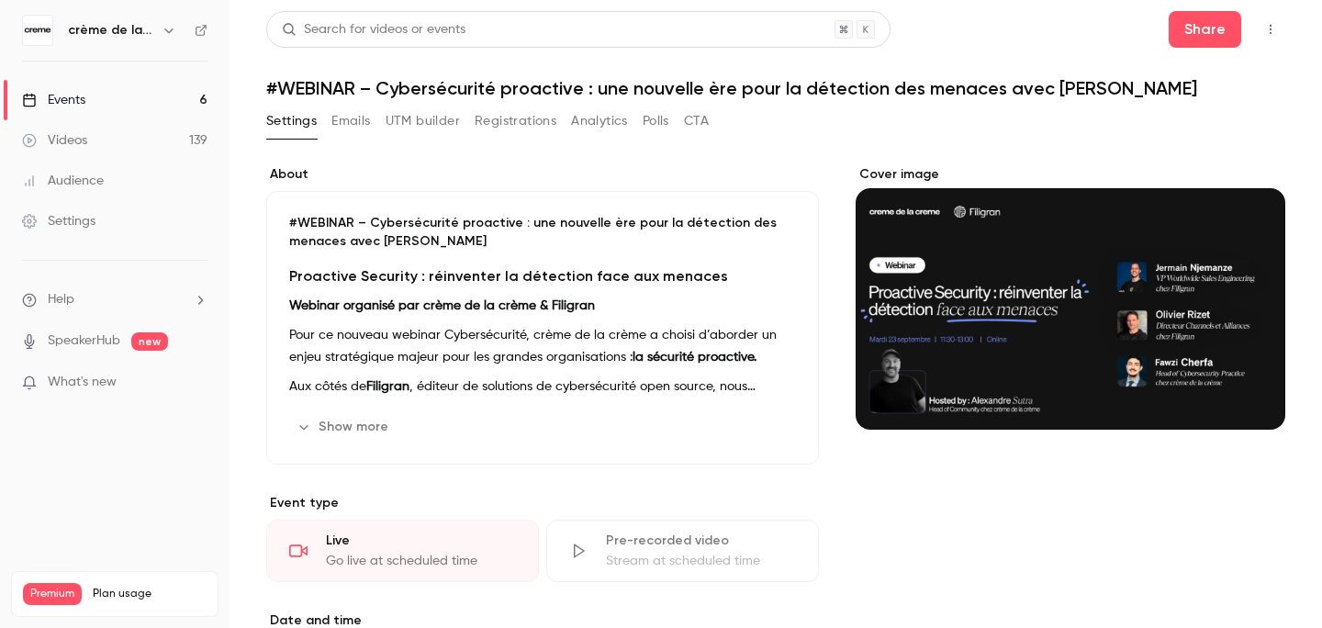
click at [100, 102] on link "Events 6" at bounding box center [115, 100] width 230 height 40
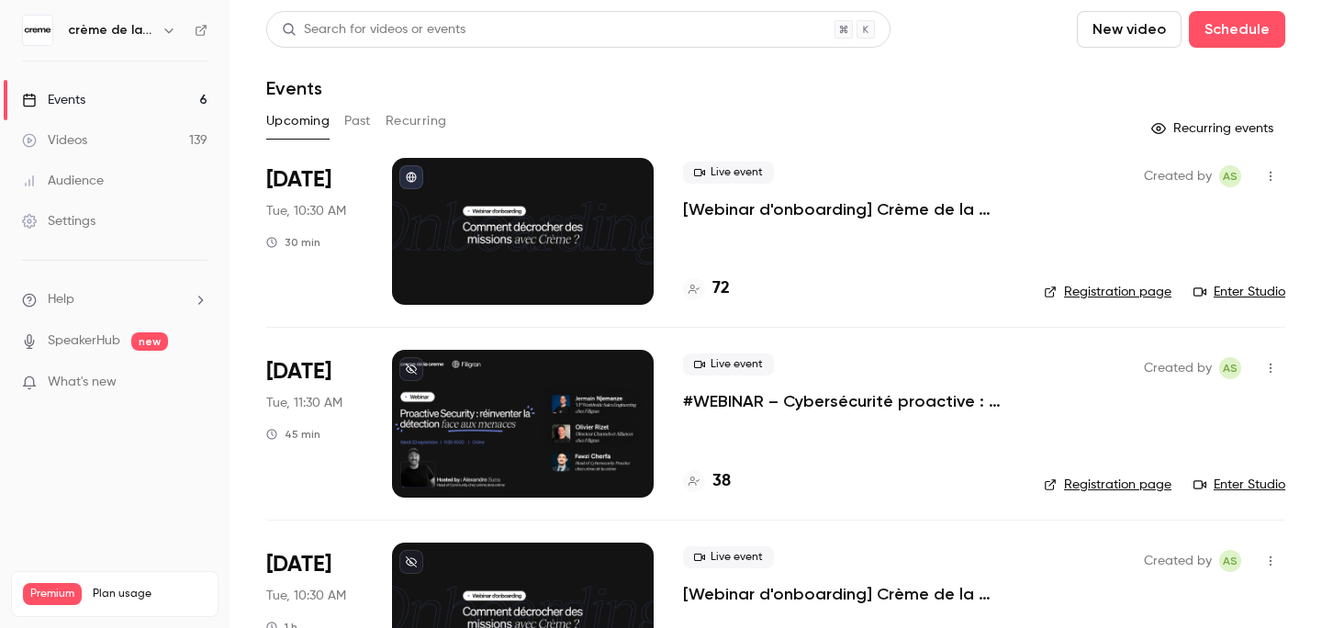
click at [1236, 484] on link "Enter Studio" at bounding box center [1240, 485] width 92 height 18
